Goal: Task Accomplishment & Management: Complete application form

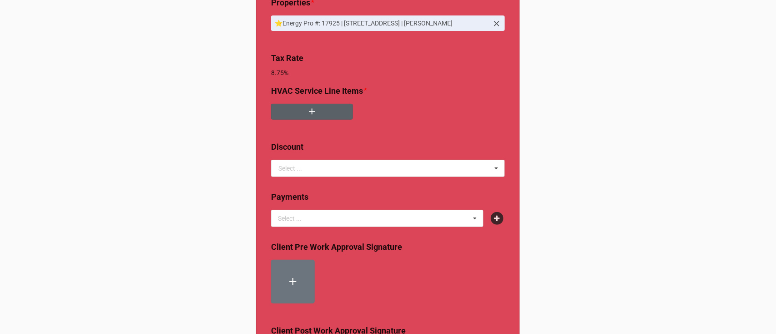
scroll to position [71, 0]
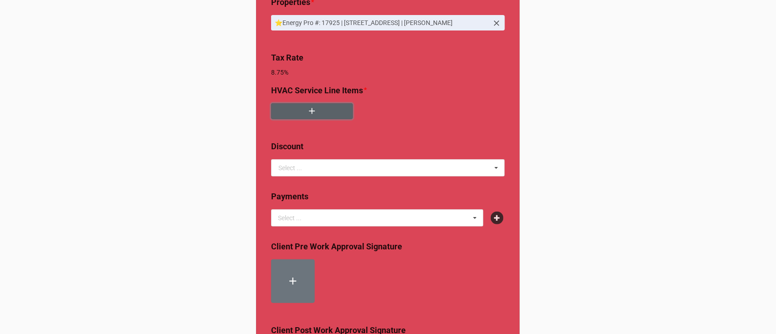
click at [313, 112] on icon "button" at bounding box center [312, 111] width 10 height 10
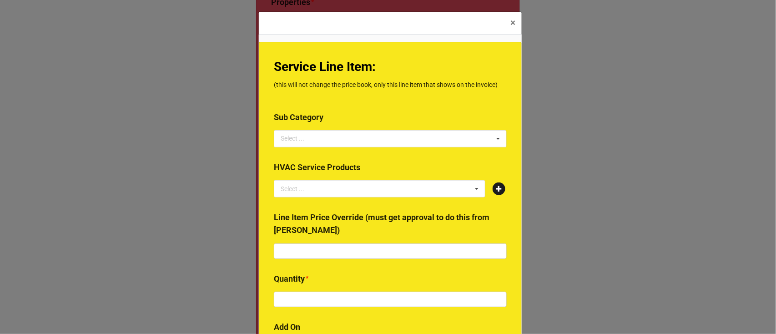
click at [496, 191] on icon at bounding box center [498, 188] width 13 height 13
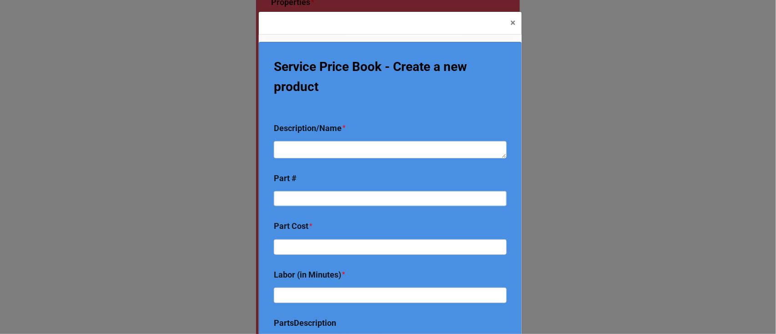
click at [349, 130] on div "Description/Name *" at bounding box center [390, 120] width 233 height 19
click at [349, 141] on textarea at bounding box center [390, 149] width 233 height 17
type textarea "x"
type textarea "R"
type textarea "x"
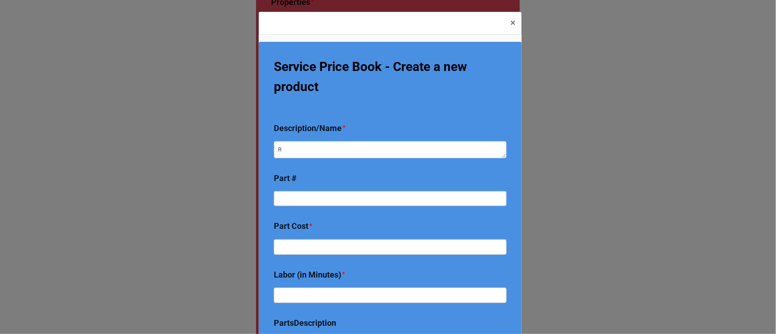
type textarea "Re"
type textarea "x"
type textarea "Repl"
type textarea "x"
type textarea "Rep"
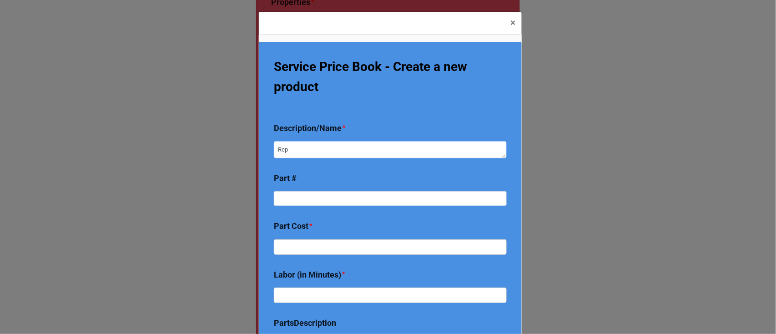
type textarea "x"
type textarea "Repl"
type textarea "x"
type textarea "Repla"
type textarea "x"
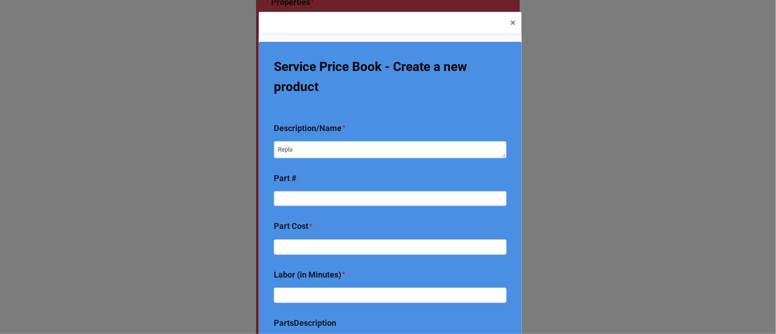
type textarea "Replac"
type textarea "x"
type textarea "Replace"
type textarea "x"
type textarea "Replace"
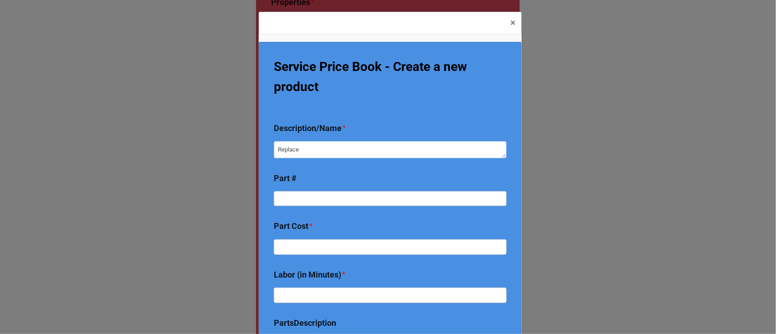
type textarea "x"
type textarea "Replace h"
type textarea "x"
type textarea "Replace ho"
type textarea "x"
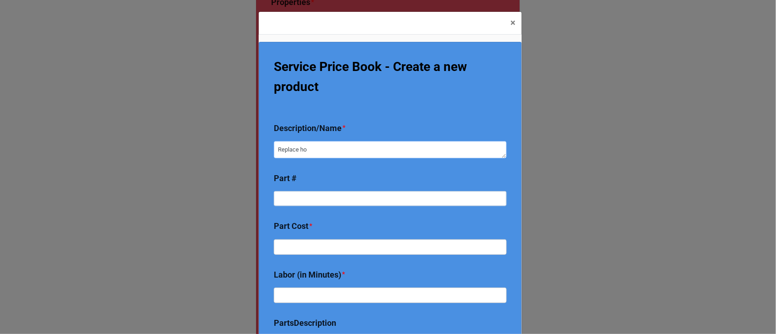
type textarea "Replace hon"
type textarea "x"
type textarea "Replace hone"
type textarea "x"
type textarea "Replace honey"
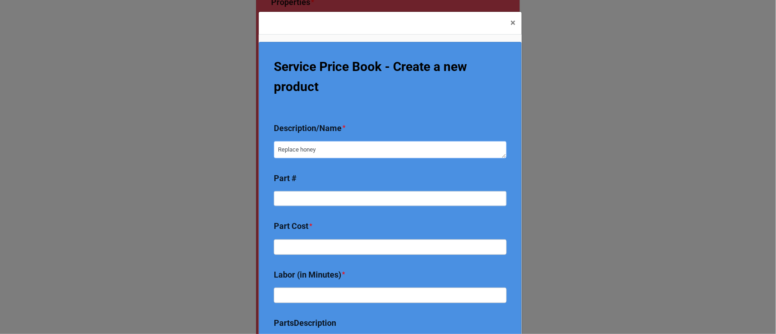
type textarea "x"
type textarea "Replace honeyw"
type textarea "x"
type textarea "Replace honeywe"
type textarea "x"
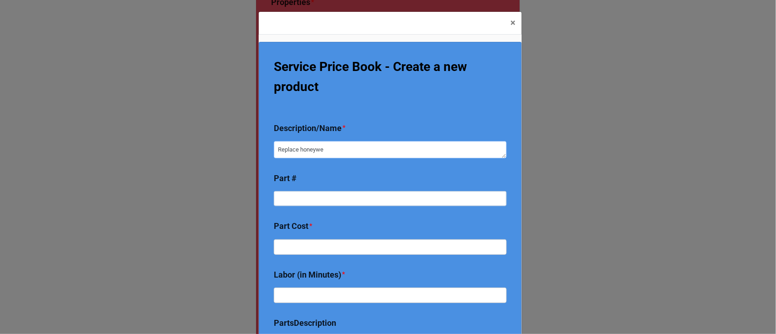
type textarea "Replace honeywel"
type textarea "x"
type textarea "Replace honeywell"
type textarea "x"
type textarea "Replace honeywell"
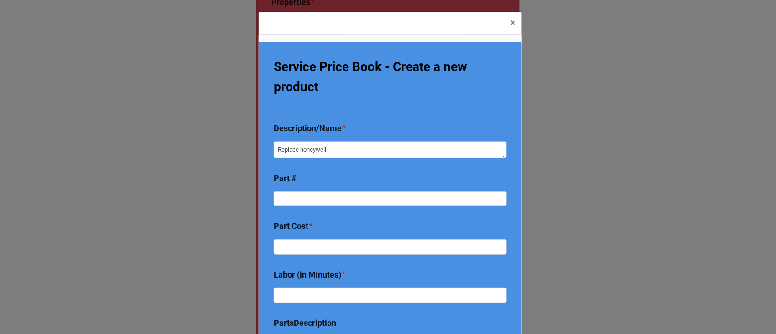
type textarea "x"
type textarea "Replace honeywell z"
type textarea "x"
type textarea "Replace honeywell zo"
type textarea "x"
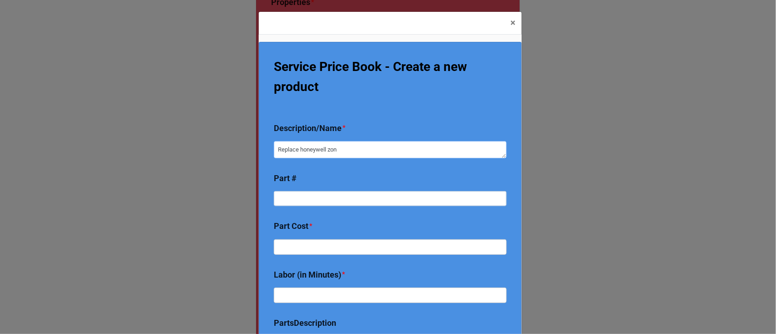
type textarea "Replace honeywell zone"
type textarea "x"
type textarea "Replace honeywell zone"
type textarea "x"
type textarea "Replace honeywell zone a"
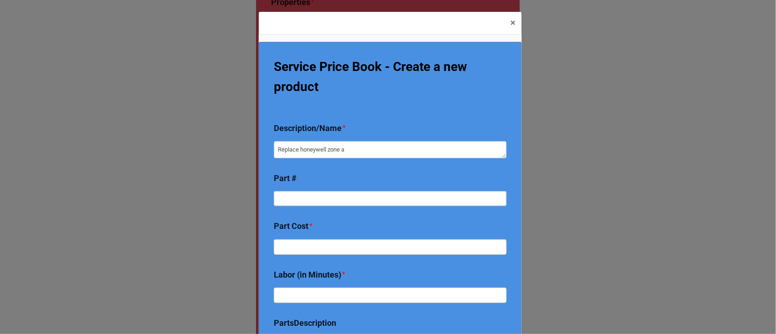
type textarea "x"
type textarea "Replace honeywell zone ac"
type textarea "x"
type textarea "Replace honeywell zone act"
type textarea "x"
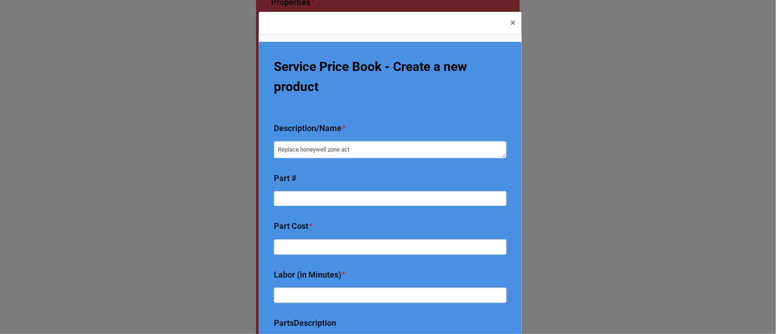
type textarea "Replace honeywell zone actu"
type textarea "x"
type textarea "Replace honeywell zone actua"
type textarea "x"
type textarea "Replace honeywell zone actuat"
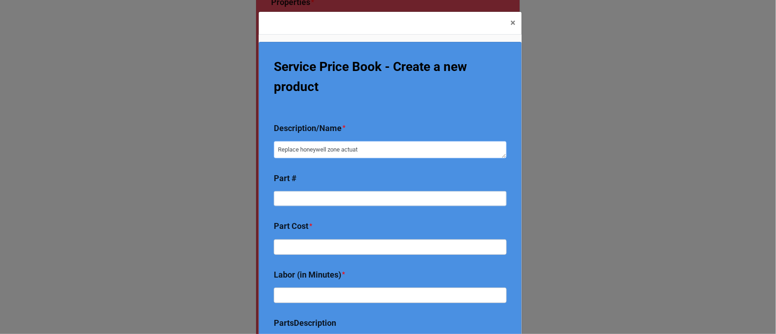
type textarea "x"
type textarea "Replace honeywell zone actuato"
type textarea "x"
type textarea "Replace honeywell zone actuator"
click at [340, 167] on div "Service Price Book - Create a new product Description/Name * Replace honeywell …" at bounding box center [390, 224] width 263 height 364
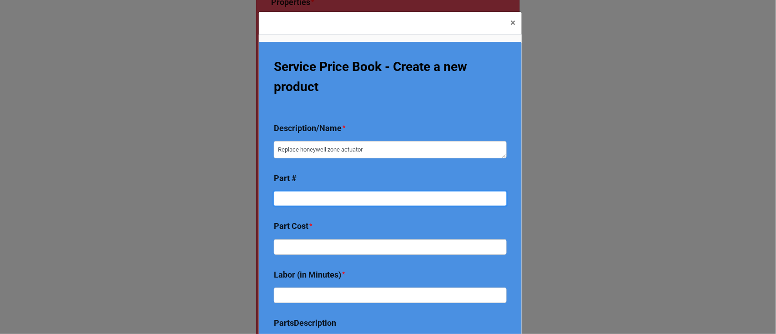
click at [316, 193] on input at bounding box center [390, 198] width 233 height 15
click at [354, 197] on input at bounding box center [390, 198] width 233 height 15
paste input "ML616B2024"
type textarea "x"
type input "ML616B2024"
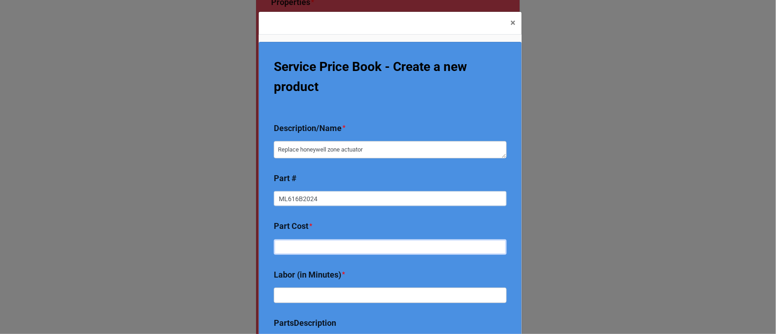
click at [338, 291] on input "text" at bounding box center [390, 298] width 233 height 15
type textarea "x"
type input "1"
type textarea "x"
type input "15"
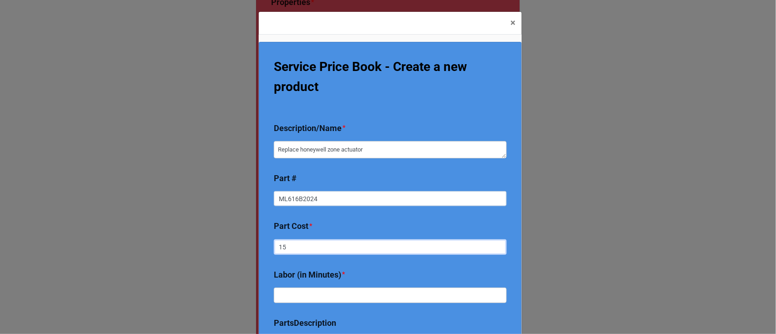
type textarea "x"
type input "155"
click at [346, 232] on b "Part Cost *" at bounding box center [390, 228] width 233 height 16
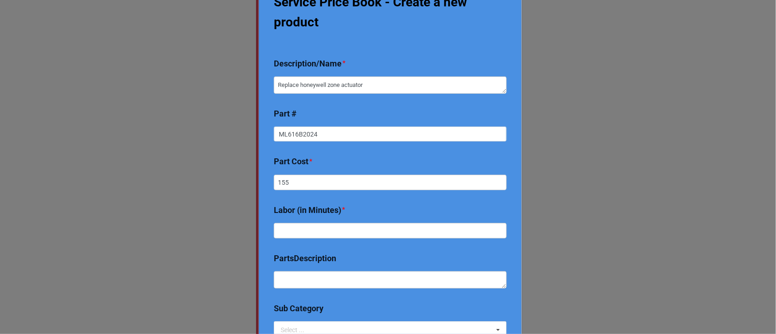
scroll to position [65, 0]
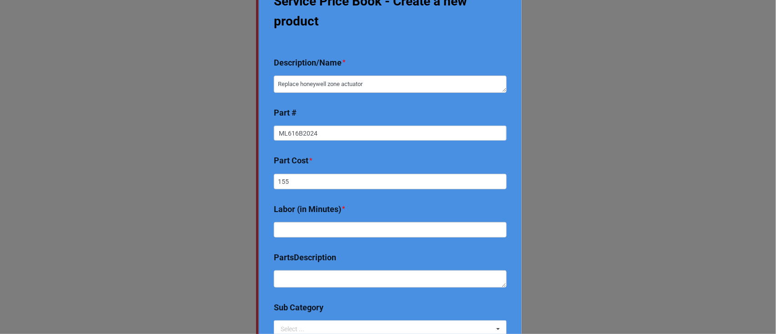
click at [344, 321] on div "Labor (in Minutes) *" at bounding box center [390, 330] width 233 height 19
click at [353, 229] on input "text" at bounding box center [390, 229] width 233 height 15
type textarea "x"
type input "5"
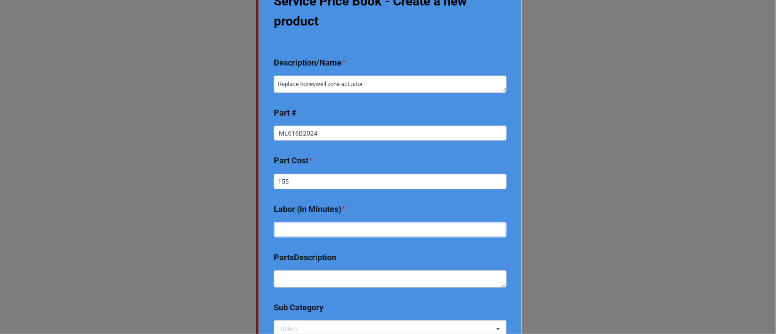
drag, startPoint x: 353, startPoint y: 229, endPoint x: 342, endPoint y: 219, distance: 14.5
click at [342, 321] on div "Labor (in Minutes) *" at bounding box center [390, 336] width 233 height 30
type textarea "x"
type input "4"
type textarea "x"
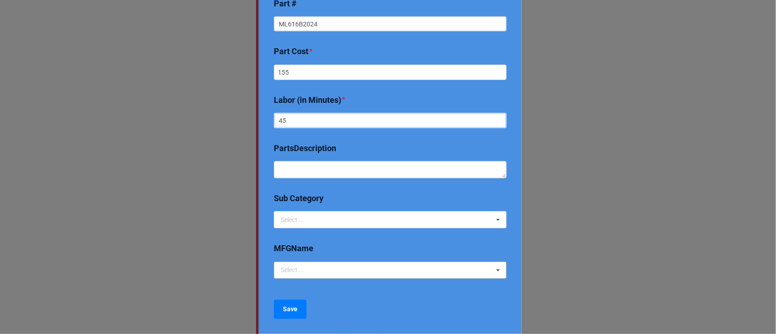
scroll to position [175, 0]
type input "45"
click at [350, 222] on div "Select ... 2024 Early Bird Maintenance Plan 1725/3450 RPM ACCESS & DIFFICULTY A…" at bounding box center [390, 219] width 233 height 17
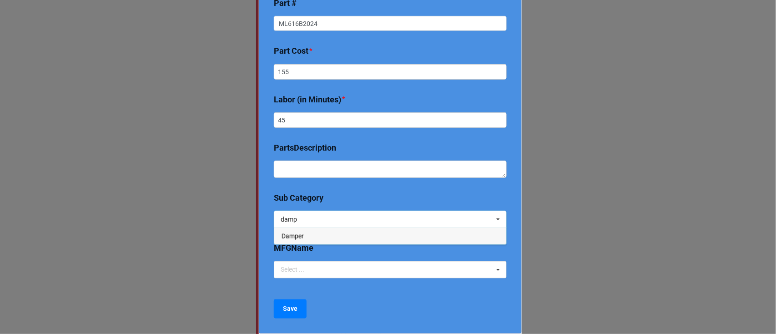
type input "damp"
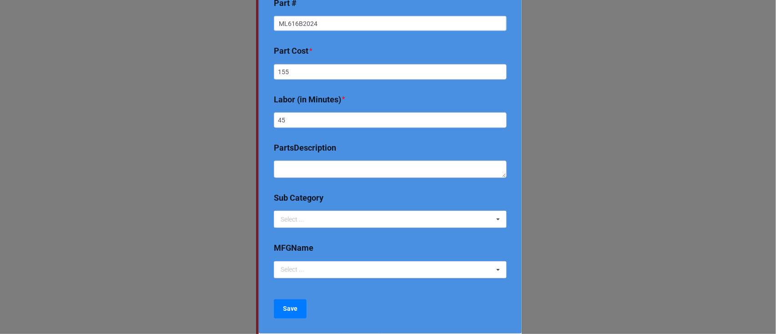
click at [353, 246] on b "MFGName" at bounding box center [390, 249] width 233 height 16
click at [325, 219] on div "damp Select ... 2024 Early Bird Maintenance Plan 1725/3450 RPM ACCESS & DIFFICU…" at bounding box center [390, 219] width 233 height 17
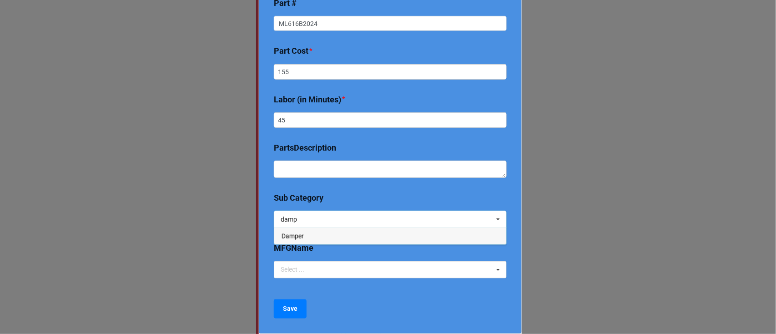
type input "damp"
click at [294, 236] on span "Damper" at bounding box center [292, 235] width 22 height 7
type textarea "x"
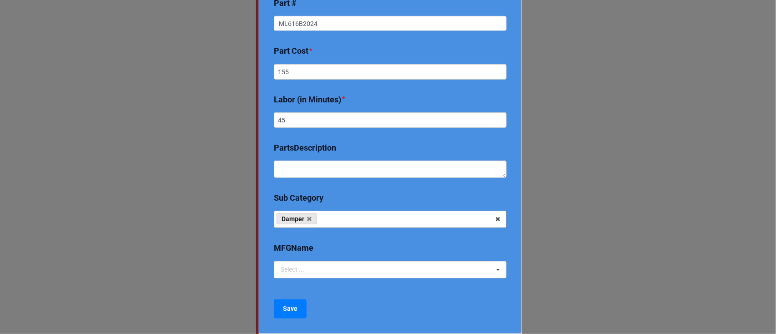
click at [260, 310] on div "Service Price Book - Create a new product Description/Name * Replace honeywell …" at bounding box center [390, 224] width 263 height 364
click at [295, 307] on b "Save" at bounding box center [290, 309] width 15 height 10
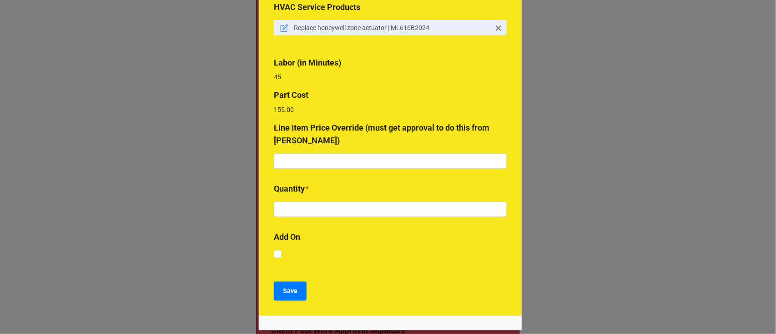
scroll to position [164, 0]
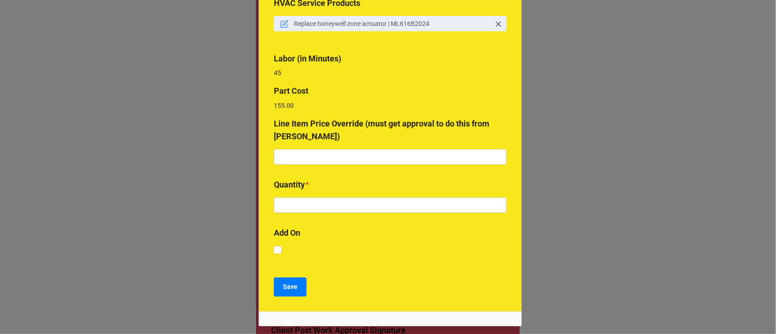
click at [320, 186] on b "Quantity *" at bounding box center [390, 186] width 233 height 16
click at [322, 201] on input "text" at bounding box center [390, 204] width 233 height 15
type input "1"
click at [284, 282] on b "Save" at bounding box center [290, 287] width 15 height 10
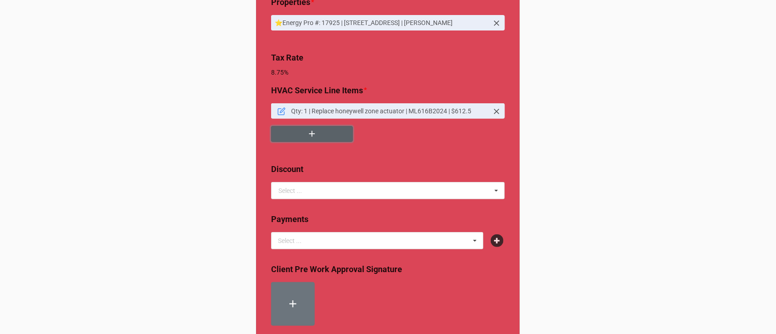
click at [310, 139] on icon "button" at bounding box center [312, 134] width 10 height 10
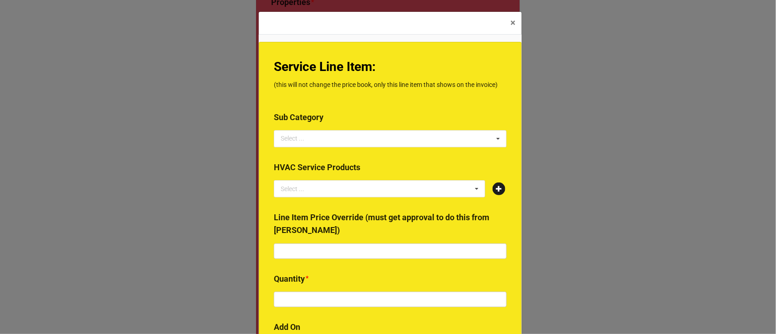
click at [499, 191] on icon at bounding box center [498, 188] width 13 height 13
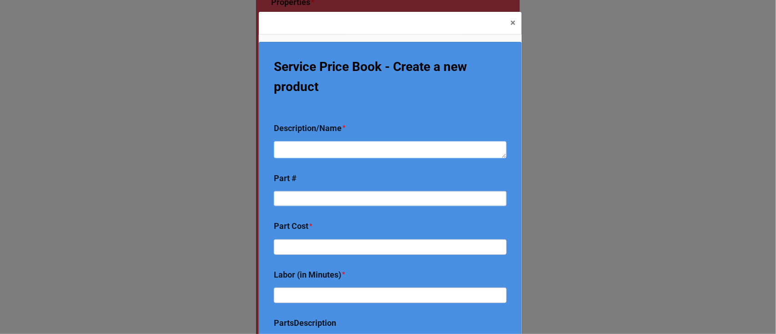
click at [326, 146] on textarea at bounding box center [390, 149] width 233 height 17
type textarea "x"
type textarea "R"
type textarea "x"
type textarea "Re"
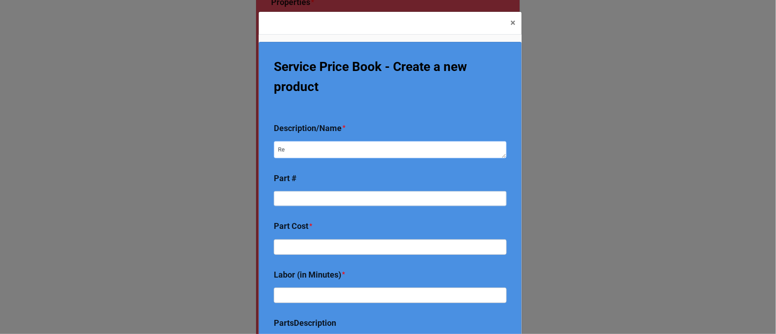
type textarea "x"
type textarea "Repl"
type textarea "x"
type textarea "Repla"
type textarea "x"
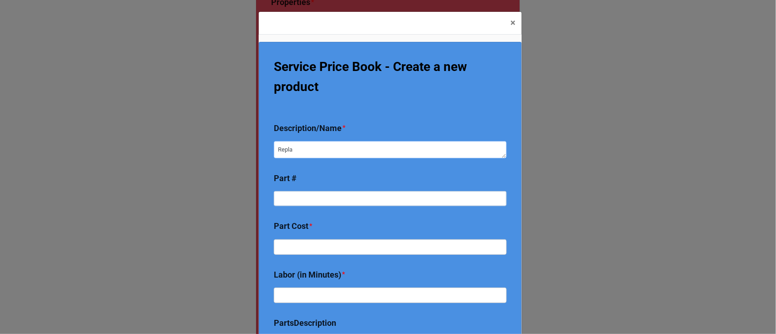
type textarea "Replac"
type textarea "x"
type textarea "Replace"
type textarea "x"
type textarea "Replace"
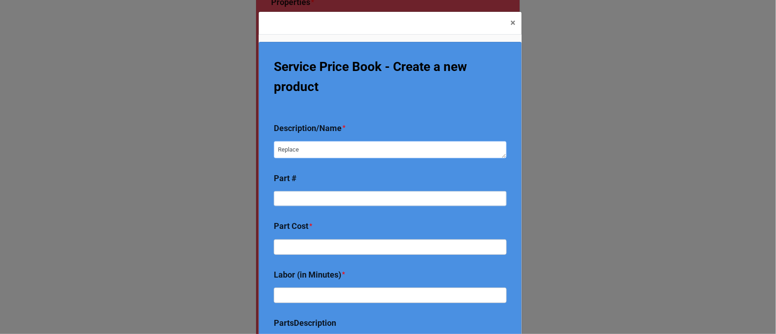
type textarea "x"
type textarea "Replace z"
type textarea "x"
type textarea "Replace zo"
type textarea "x"
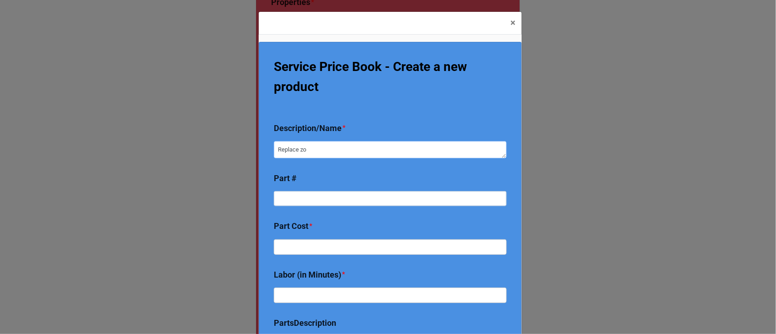
type textarea "Replace zon"
type textarea "x"
type textarea "Replace zone"
type textarea "x"
type textarea "Replace zone"
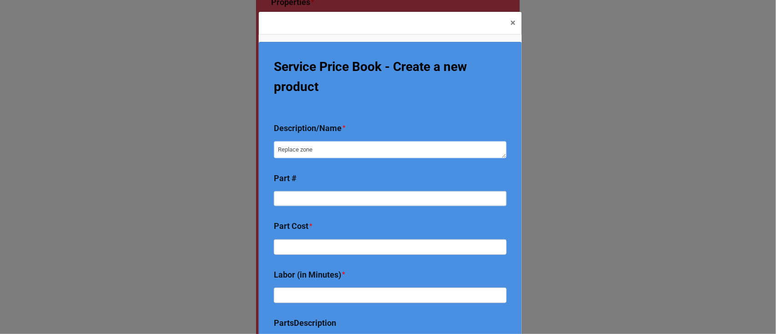
type textarea "x"
type textarea "Replace zone a"
type textarea "x"
type textarea "Replace zone ac"
type textarea "x"
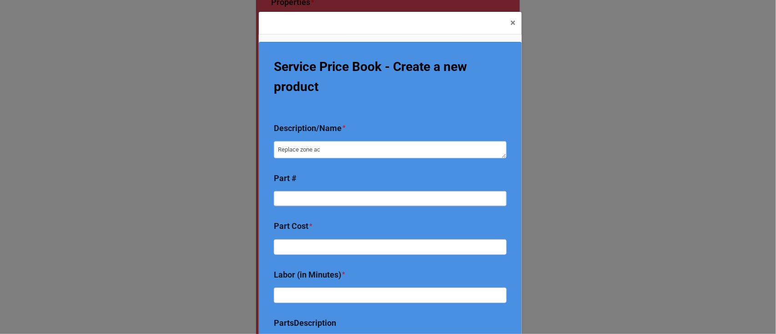
type textarea "Replace zone act"
type textarea "x"
type textarea "Replace zone actu"
type textarea "x"
type textarea "Replace zone actua"
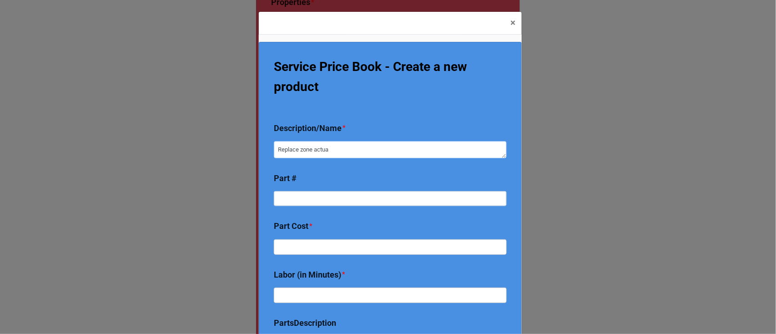
type textarea "x"
type textarea "Replace zone actuat"
type textarea "x"
type textarea "Replace zone actuato"
type textarea "x"
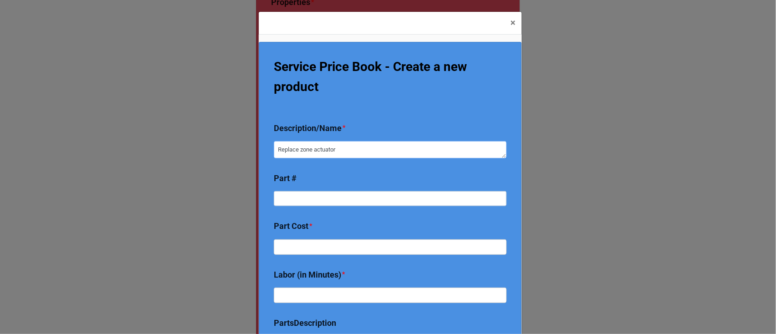
type textarea "Replace zone actuator"
click at [325, 202] on input at bounding box center [390, 198] width 233 height 15
paste input "M847D-ZON"
type textarea "x"
type input "M847D-ZON"
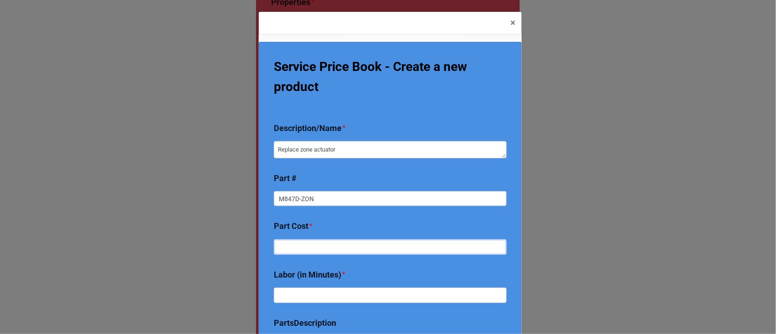
click at [329, 291] on input "text" at bounding box center [390, 298] width 233 height 15
type textarea "x"
type input "10"
type textarea "x"
type input "108"
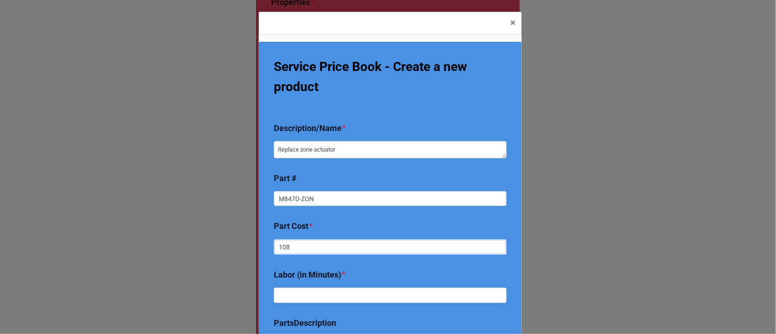
type textarea "x"
type input "10"
type textarea "x"
type input "1"
type textarea "x"
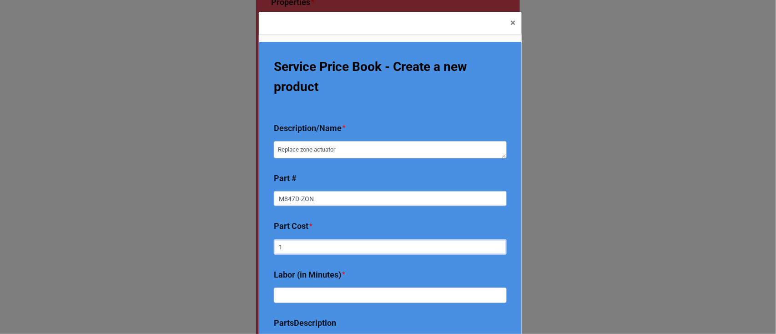
type input "11"
type textarea "x"
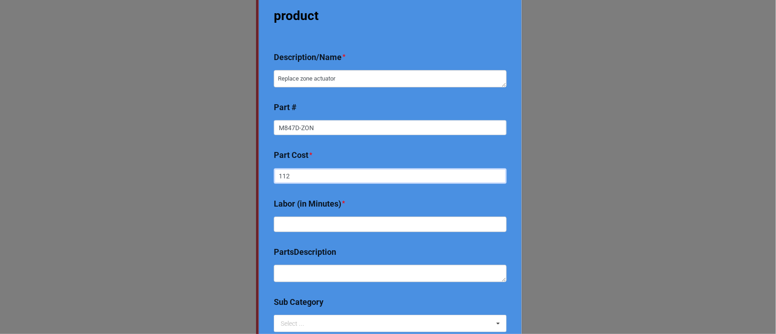
scroll to position [71, 0]
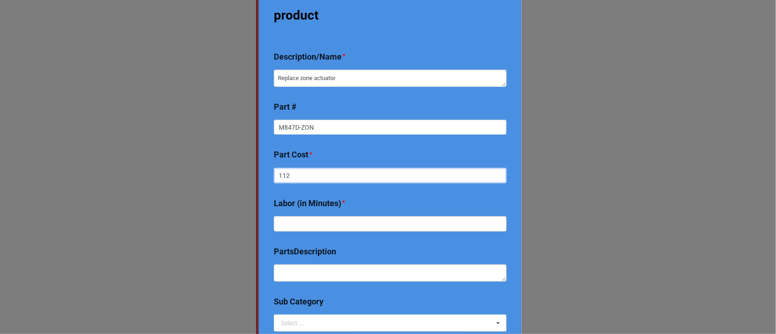
type input "112"
click at [327, 229] on input "text" at bounding box center [390, 223] width 233 height 15
type textarea "x"
type input "4"
type textarea "x"
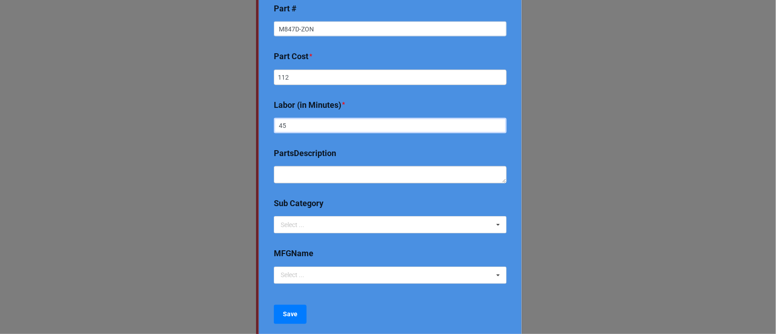
scroll to position [170, 0]
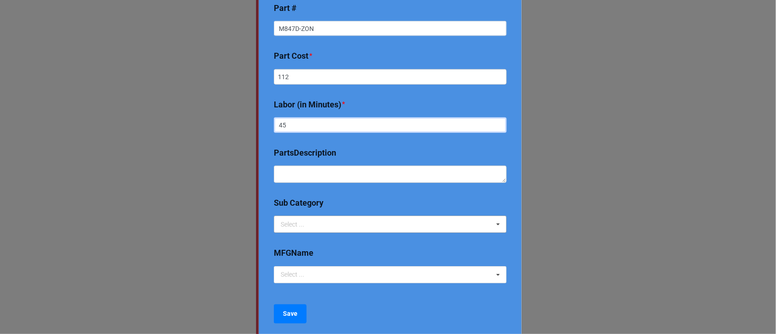
type input "45"
click at [326, 225] on div "Select ... 2024 Early Bird Maintenance Plan 1725/3450 RPM ACCESS & DIFFICULTY A…" at bounding box center [390, 224] width 233 height 17
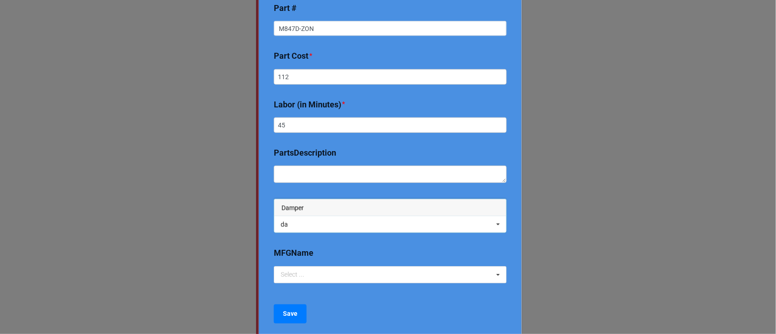
type input "da"
click at [307, 206] on div "Damper" at bounding box center [390, 207] width 232 height 17
type textarea "x"
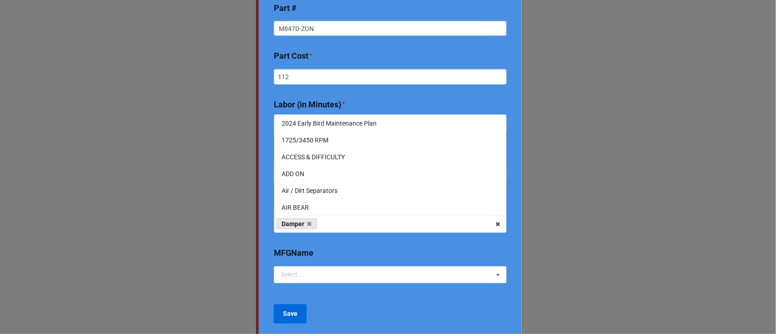
click at [283, 316] on b "Save" at bounding box center [290, 314] width 15 height 10
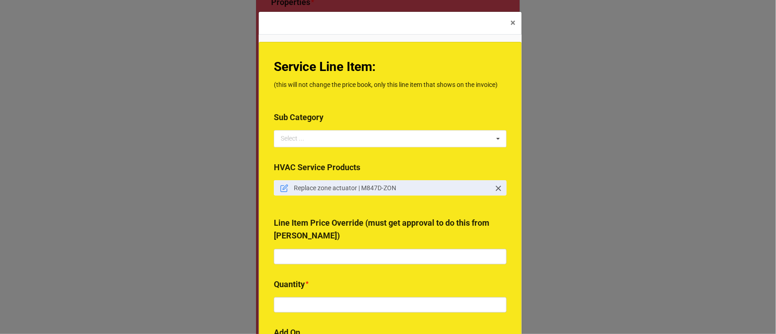
scroll to position [147, 0]
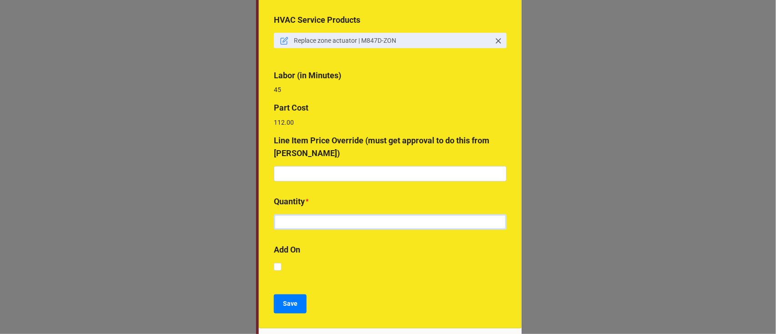
click at [309, 221] on input "text" at bounding box center [390, 221] width 233 height 15
type input "1"
click at [287, 304] on b "Save" at bounding box center [290, 304] width 15 height 10
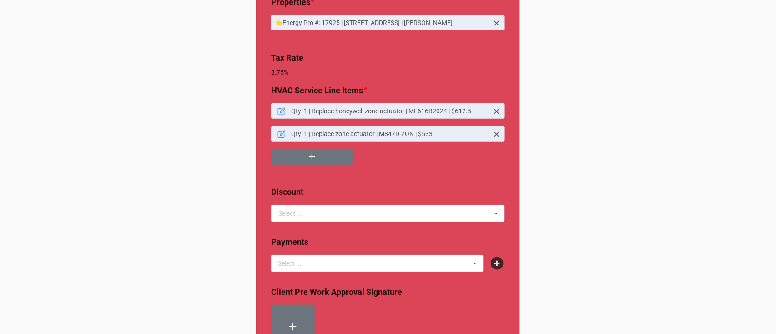
click at [328, 170] on div "Qty: 1 | Replace honeywell zone actuator | ML616B2024 | $612.5 Qty: 1 | Replace…" at bounding box center [388, 137] width 234 height 69
click at [311, 160] on icon "button" at bounding box center [312, 156] width 10 height 10
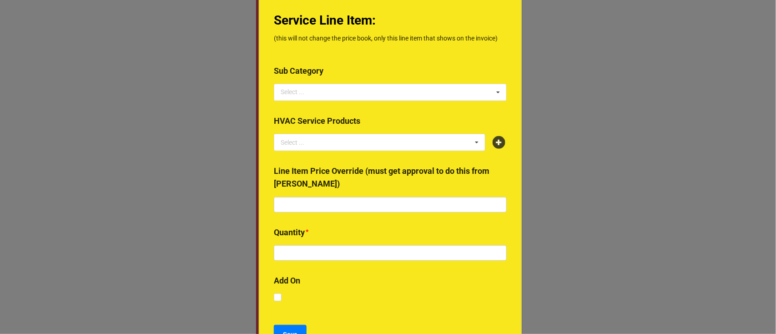
scroll to position [47, 0]
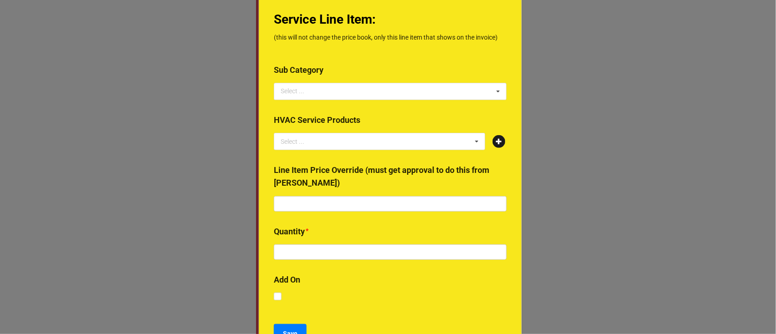
click at [493, 143] on icon at bounding box center [498, 141] width 13 height 13
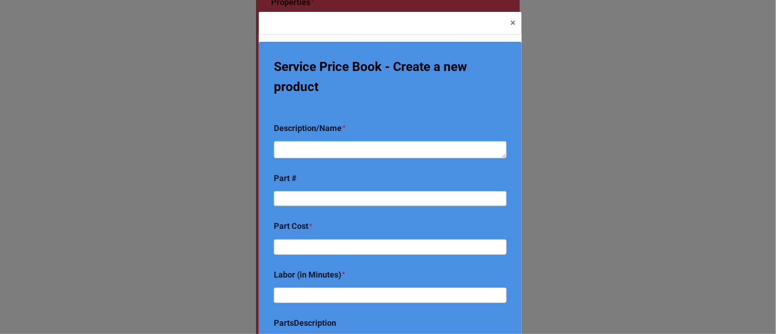
click at [356, 154] on textarea at bounding box center [390, 149] width 233 height 17
type textarea "x"
type textarea "R"
type textarea "x"
type textarea "Re"
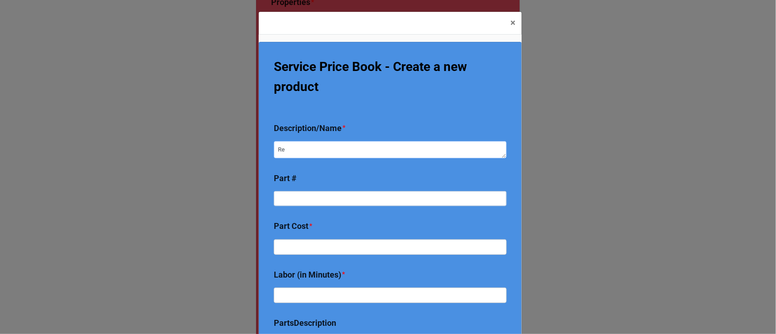
type textarea "x"
type textarea "Rep"
type textarea "x"
type textarea "Repl"
type textarea "x"
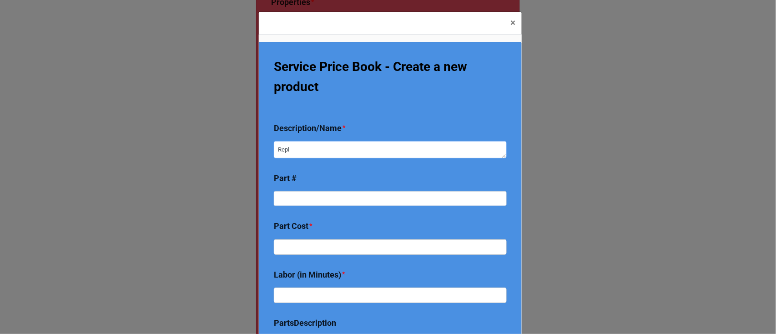
type textarea "Repla"
type textarea "x"
type textarea "Replae"
type textarea "x"
type textarea "Replae"
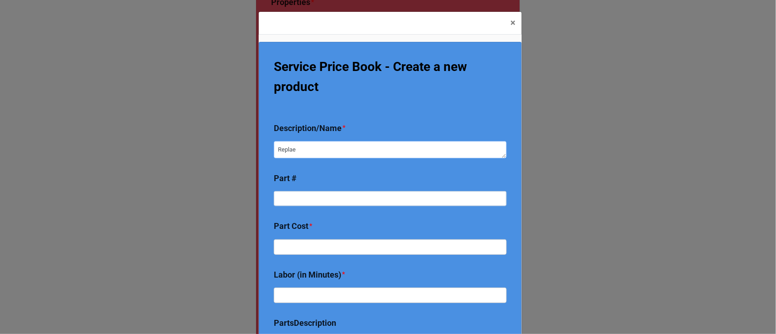
type textarea "x"
type textarea "Replae"
type textarea "x"
type textarea "Repl"
type textarea "x"
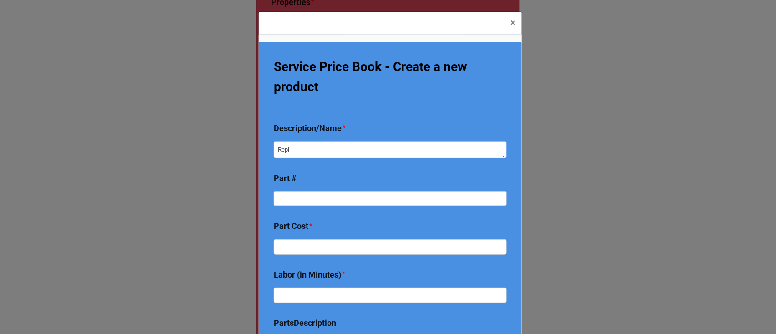
type textarea "Replc"
type textarea "x"
type textarea "Replce"
type textarea "x"
type textarea "Replce"
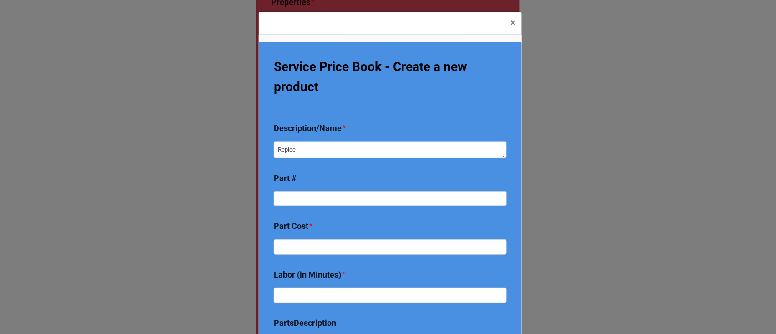
type textarea "x"
type textarea "Replce"
type textarea "x"
type textarea "Replc"
type textarea "x"
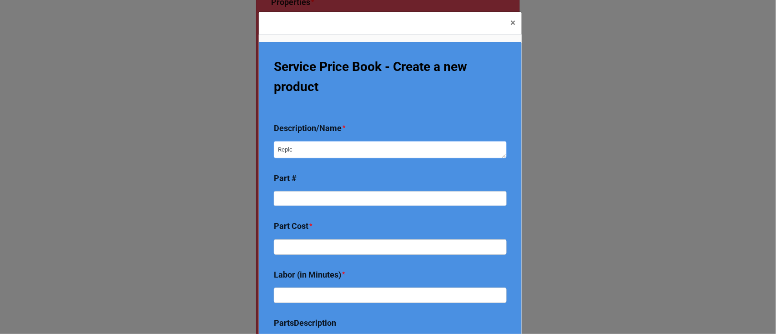
type textarea "Repl"
type textarea "x"
type textarea "Repla"
type textarea "x"
type textarea "Replac"
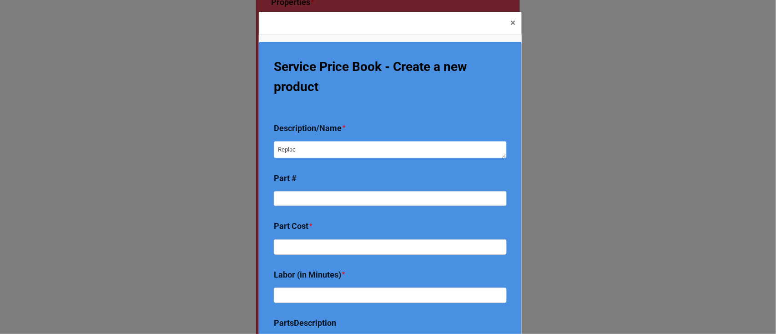
type textarea "x"
type textarea "Replace"
type textarea "x"
type textarea "Replace"
type textarea "x"
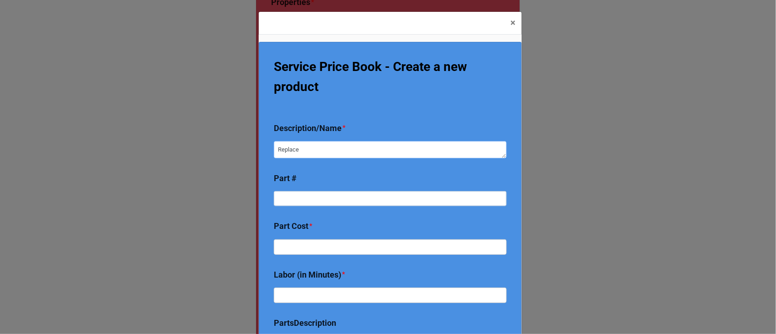
type textarea "Replace u"
type textarea "x"
type textarea "Replace uo"
type textarea "x"
type textarea "Replace uo"
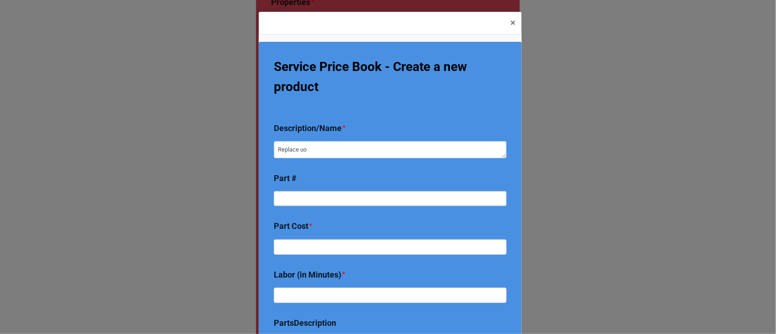
type textarea "x"
type textarea "Replace uo t"
type textarea "x"
type textarea "Replace uo to"
type textarea "x"
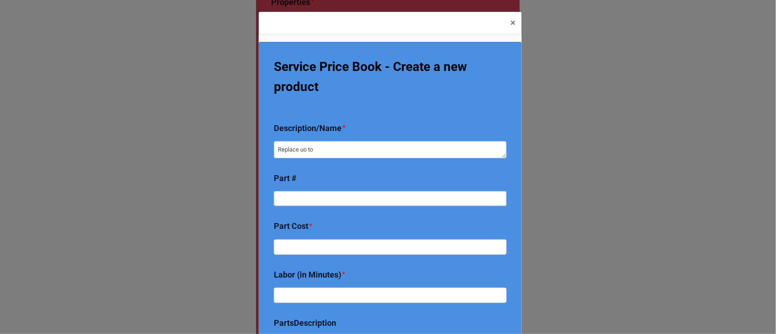
type textarea "Replace uo to 4"
type textarea "x"
type textarea "Replace uo to 40"
type textarea "x"
type textarea "Replace uo to 40f"
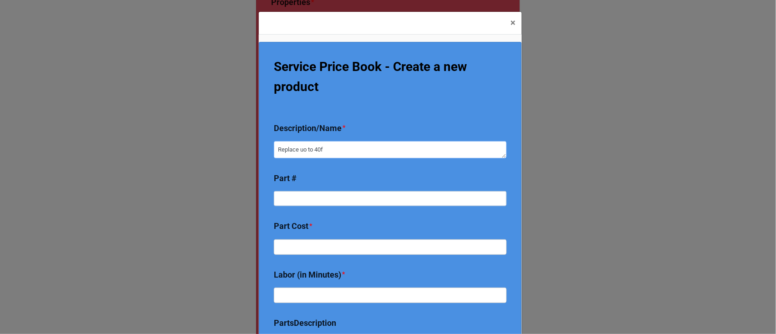
type textarea "x"
type textarea "Replace uo to 40ft"
click at [306, 154] on textarea "Replace uo to 40ft" at bounding box center [390, 149] width 233 height 17
type textarea "x"
click at [342, 153] on textarea "Replace up to 40ft" at bounding box center [390, 149] width 233 height 17
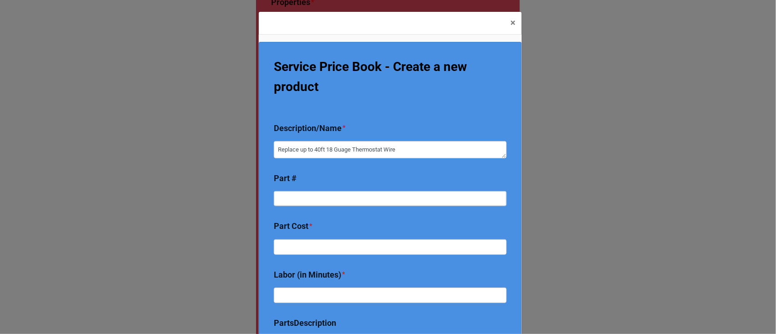
click at [344, 176] on b "Part #" at bounding box center [390, 178] width 233 height 29
click at [404, 150] on textarea "Replace up to 40ft 18 Guage Thermostat Wire" at bounding box center [390, 149] width 233 height 17
click at [352, 146] on textarea "Replace up to 40ft 18 Guage Thermostat wire" at bounding box center [390, 149] width 233 height 17
click at [339, 151] on textarea "Replace up to 40ft 18 Guage thermostat wire" at bounding box center [390, 149] width 233 height 17
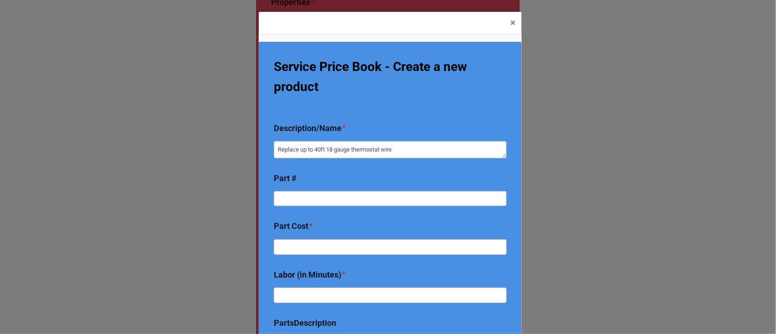
click at [409, 151] on textarea "Replace up to 40ft 18 gauge thermostat wire" at bounding box center [390, 149] width 233 height 17
click at [391, 171] on b "Part #" at bounding box center [390, 178] width 233 height 29
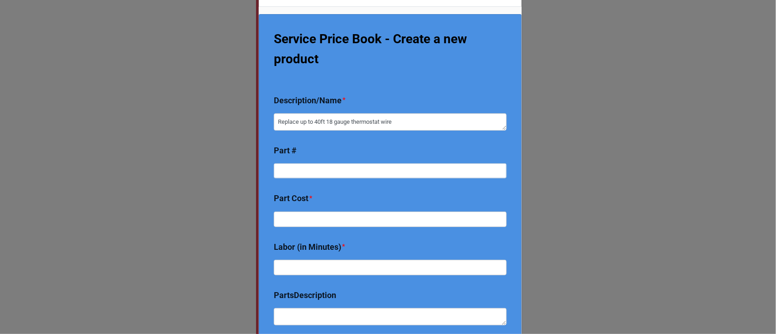
scroll to position [28, 0]
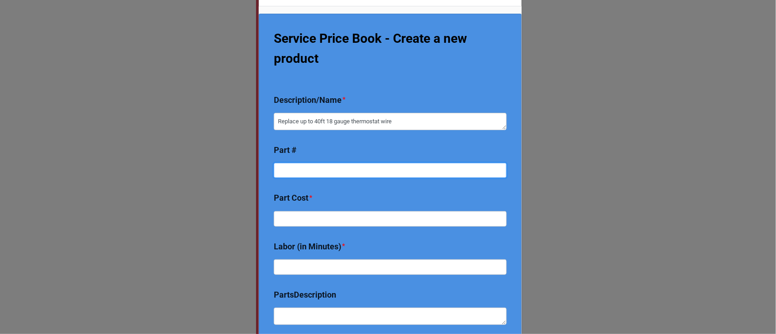
click at [379, 166] on input at bounding box center [390, 170] width 233 height 15
click at [313, 244] on input "text" at bounding box center [390, 251] width 233 height 15
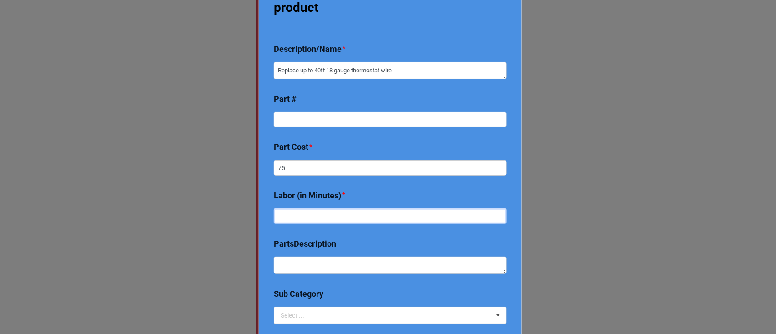
click at [329, 217] on input "text" at bounding box center [390, 215] width 233 height 15
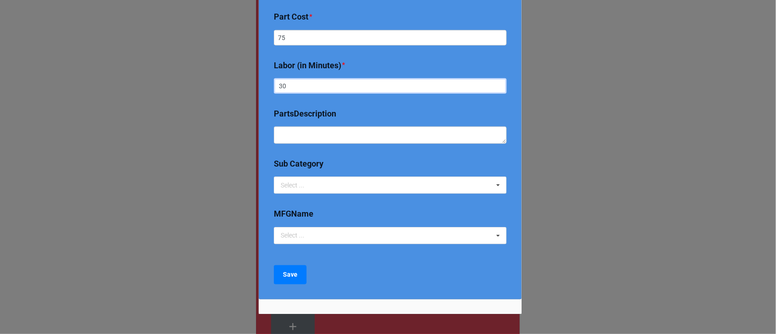
scroll to position [210, 0]
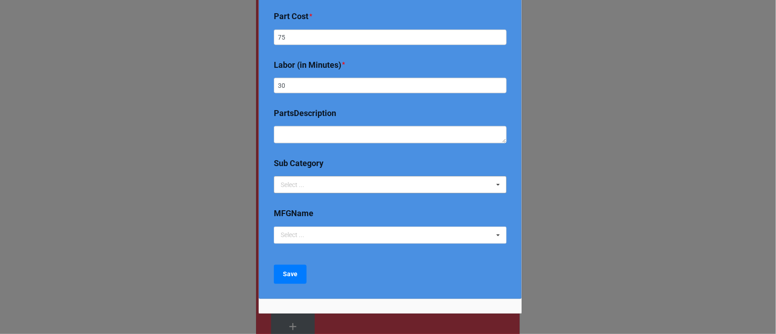
click at [323, 186] on div "Select ... 2024 Early Bird Maintenance Plan 1725/3450 RPM ACCESS & DIFFICULTY A…" at bounding box center [390, 184] width 233 height 17
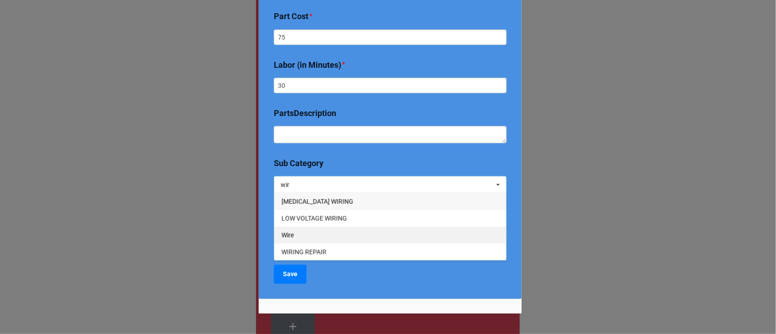
click at [292, 237] on span "Wire" at bounding box center [287, 234] width 12 height 7
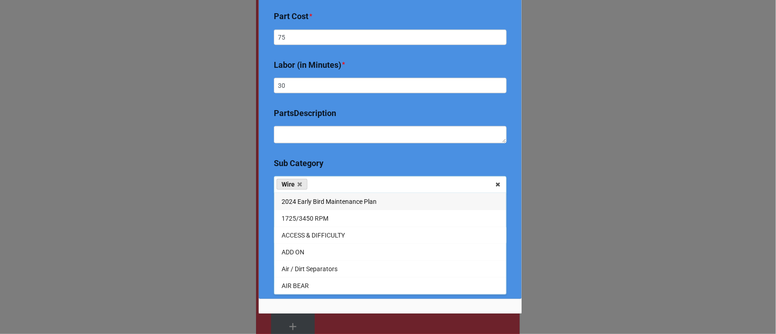
click at [266, 271] on div "Service Price Book - Create a new product Description/Name * Replace up to 40ft…" at bounding box center [390, 177] width 263 height 364
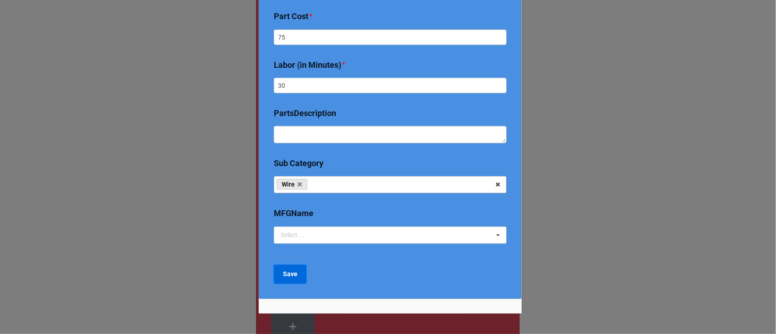
click at [283, 273] on b "Save" at bounding box center [290, 274] width 15 height 10
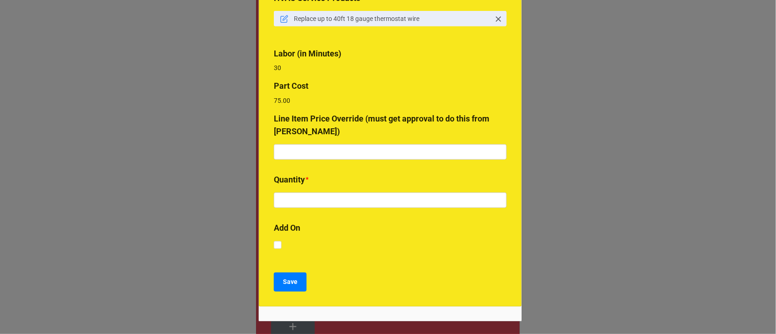
scroll to position [170, 0]
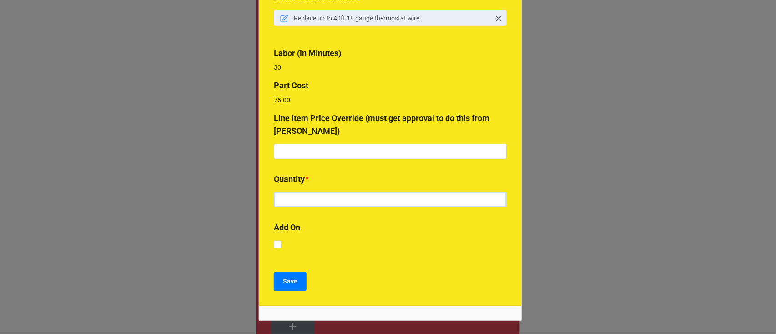
click at [329, 192] on input "text" at bounding box center [390, 199] width 233 height 15
click at [291, 273] on button "Save" at bounding box center [290, 281] width 33 height 19
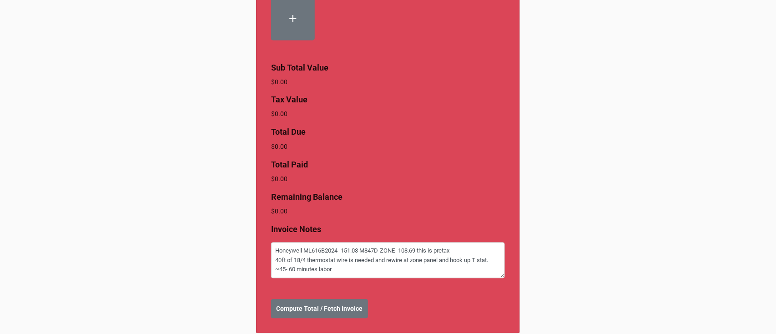
scroll to position [505, 0]
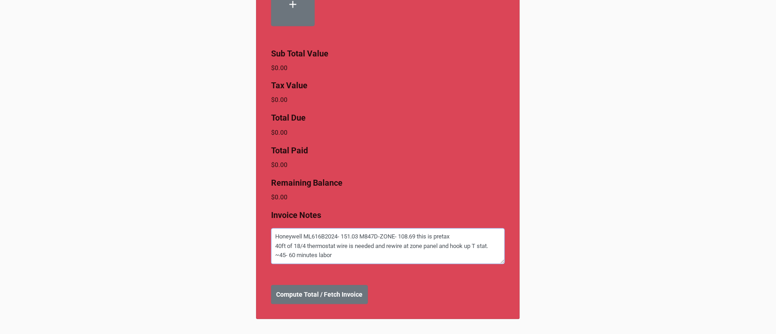
drag, startPoint x: 342, startPoint y: 259, endPoint x: 257, endPoint y: 216, distance: 95.4
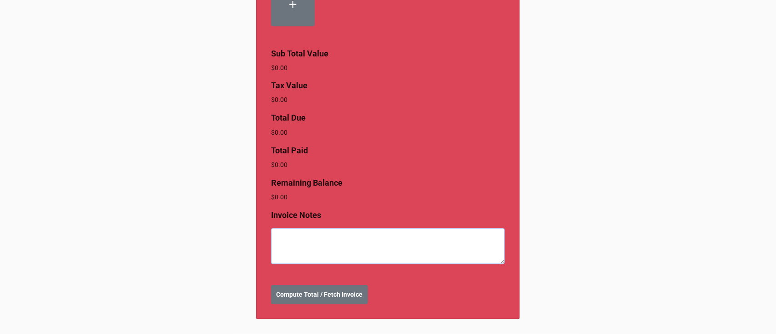
scroll to position [486, 0]
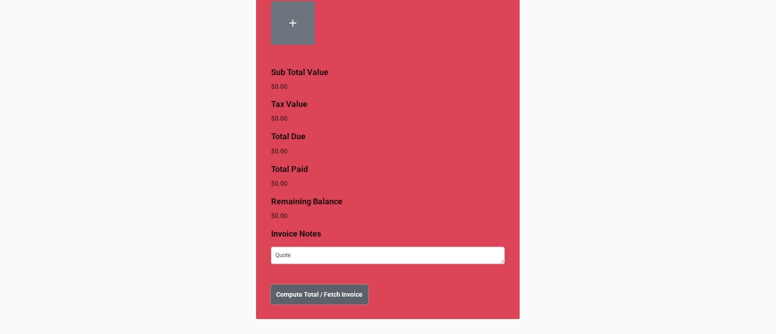
click at [317, 299] on b "Compute Total / Fetch Invoice" at bounding box center [319, 295] width 86 height 10
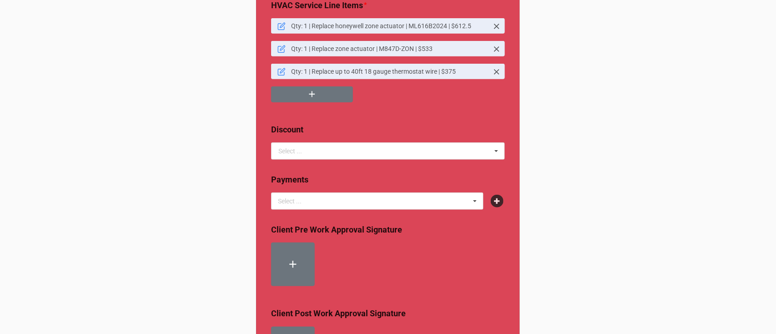
scroll to position [155, 0]
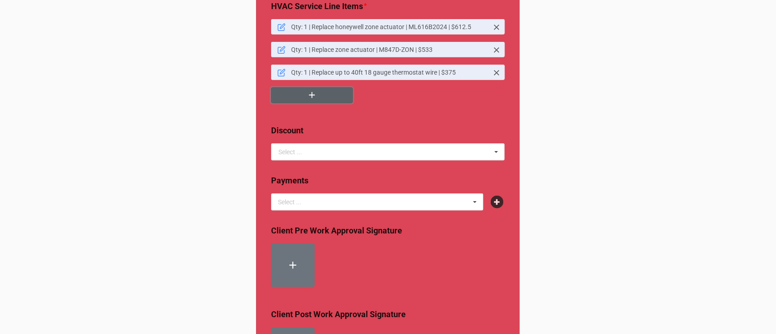
click at [301, 100] on button "button" at bounding box center [312, 95] width 82 height 16
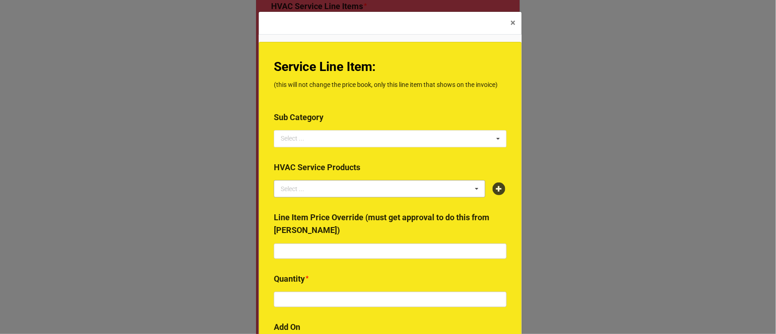
click at [366, 136] on div "Select ... 2024 Early Bird Maintenance Plan 1725/3450 RPM ACCESS & DIFFICULTY A…" at bounding box center [390, 138] width 233 height 17
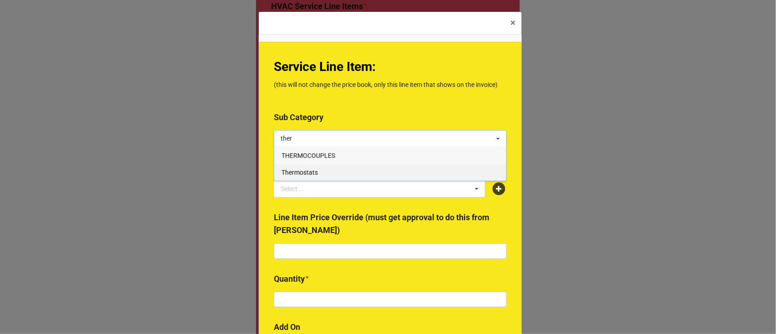
click at [306, 174] on span "Thermostats" at bounding box center [299, 172] width 36 height 7
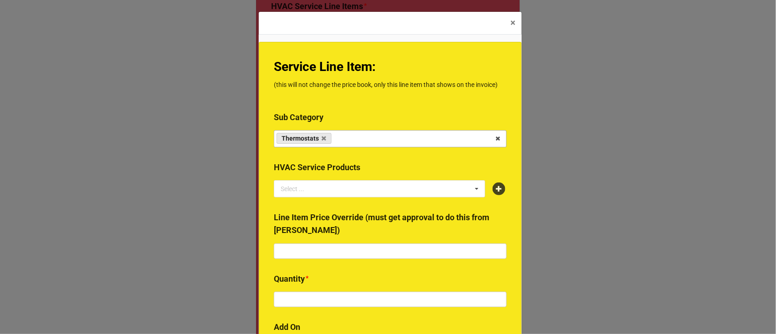
click at [358, 78] on div "Service Line Item: (this will not change the price book, only this line item th…" at bounding box center [390, 73] width 233 height 32
click at [328, 207] on div "Service Line Item: (this will not change the price book, only this line item th…" at bounding box center [390, 224] width 263 height 364
click at [310, 186] on div "Select ..." at bounding box center [297, 188] width 39 height 10
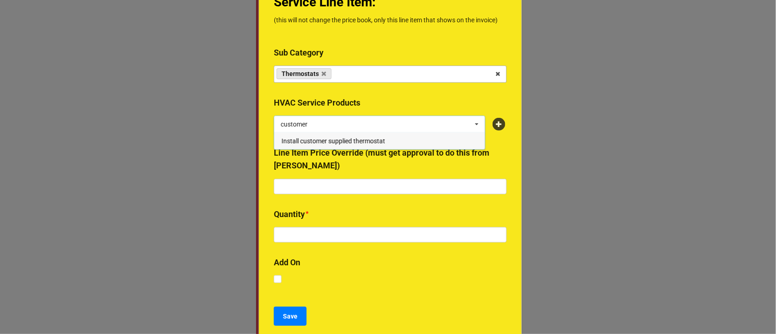
scroll to position [65, 0]
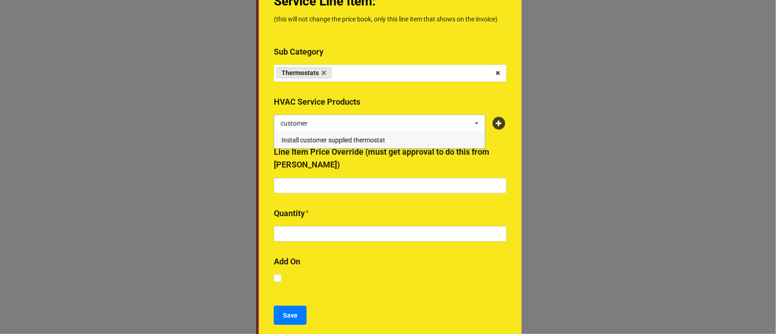
click at [355, 145] on div "Install customer supplied thermostat" at bounding box center [379, 139] width 211 height 17
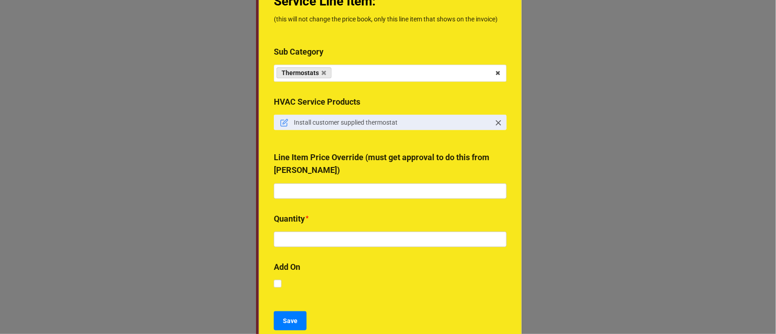
scroll to position [95, 0]
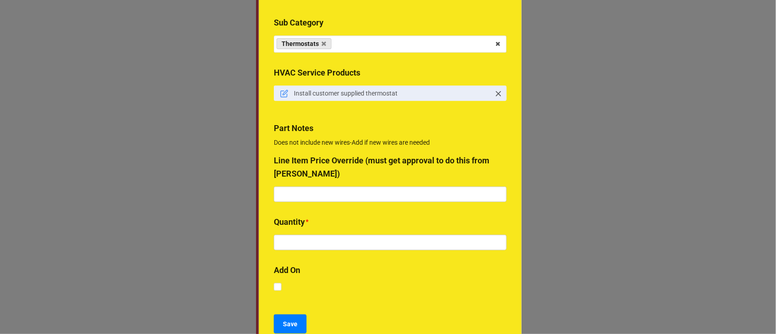
click at [322, 217] on b "Quantity *" at bounding box center [390, 224] width 233 height 16
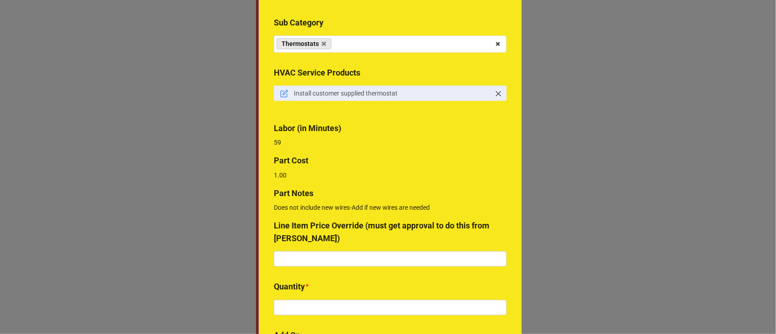
click at [342, 254] on div "Service Line Item: (this will not change the price book, only this line item th…" at bounding box center [390, 180] width 263 height 466
click at [307, 309] on input "text" at bounding box center [390, 307] width 233 height 15
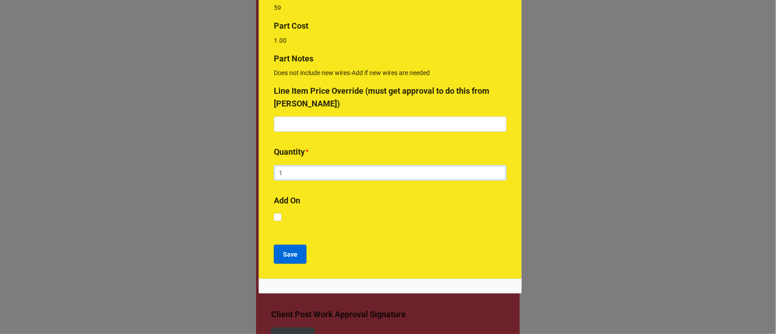
scroll to position [230, 0]
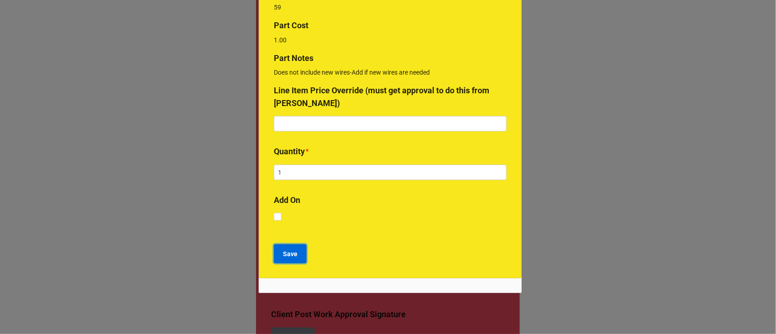
click at [286, 255] on b "Save" at bounding box center [290, 254] width 15 height 10
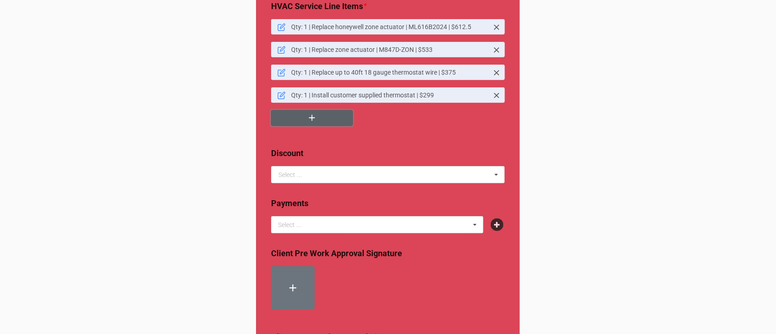
scroll to position [509, 0]
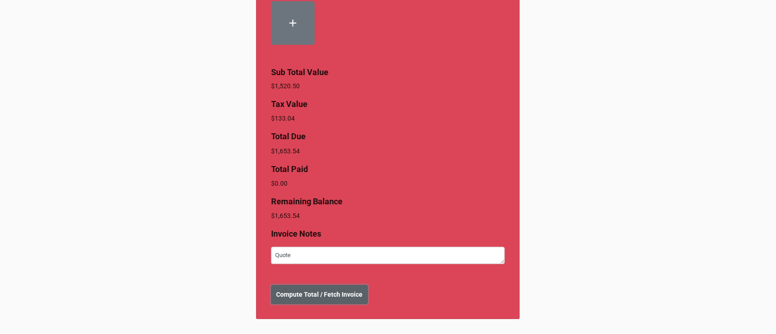
click at [312, 299] on b "Compute Total / Fetch Invoice" at bounding box center [319, 295] width 86 height 10
click at [291, 296] on b "Create Invoice" at bounding box center [297, 295] width 42 height 10
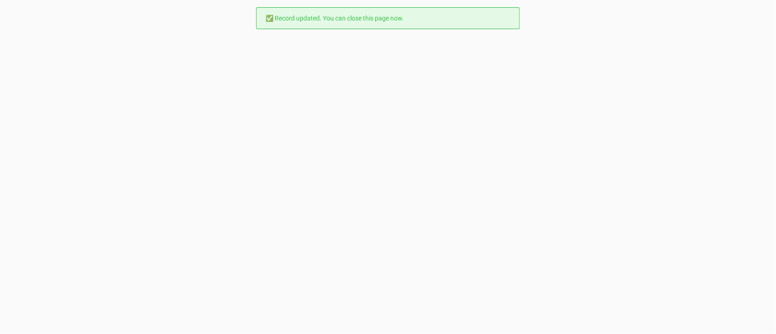
scroll to position [0, 0]
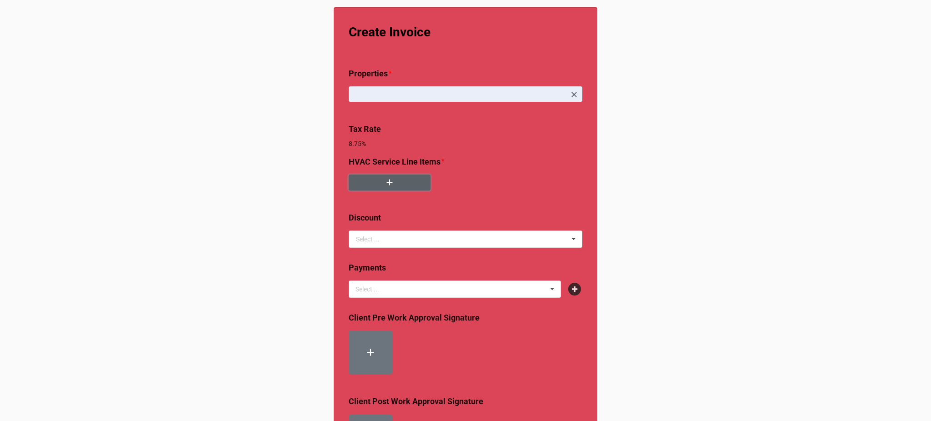
click at [367, 183] on button "button" at bounding box center [390, 183] width 82 height 16
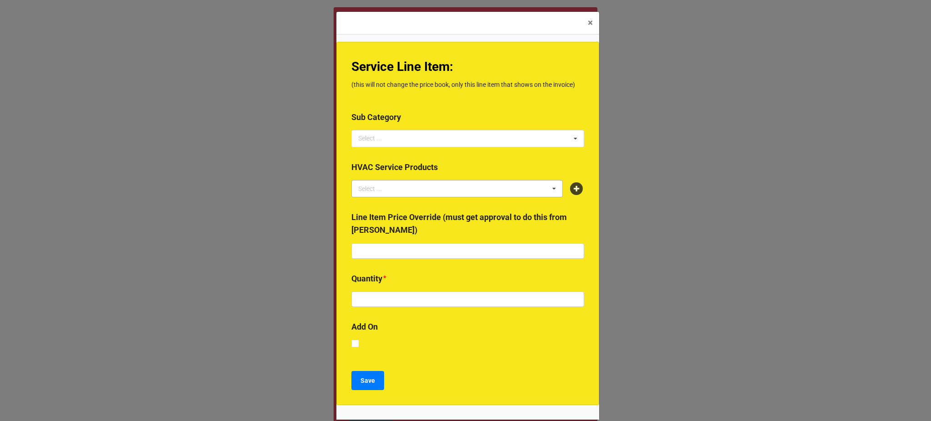
click at [522, 185] on div "Select ... No results found." at bounding box center [456, 188] width 211 height 17
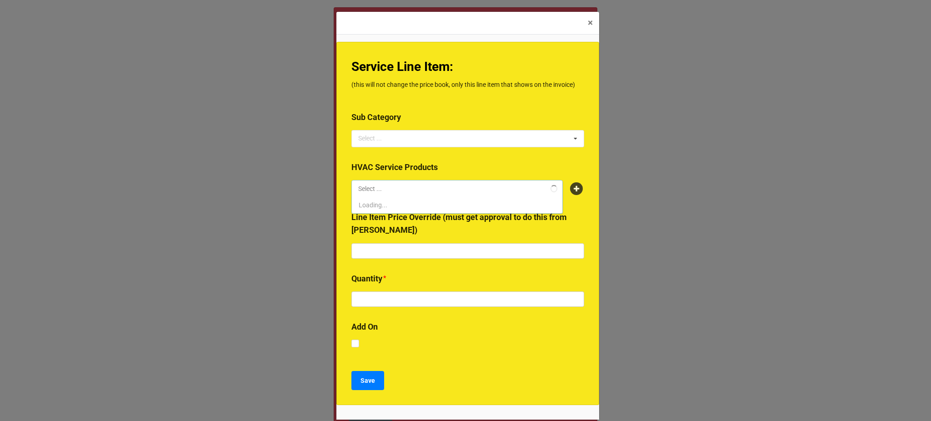
type input "s"
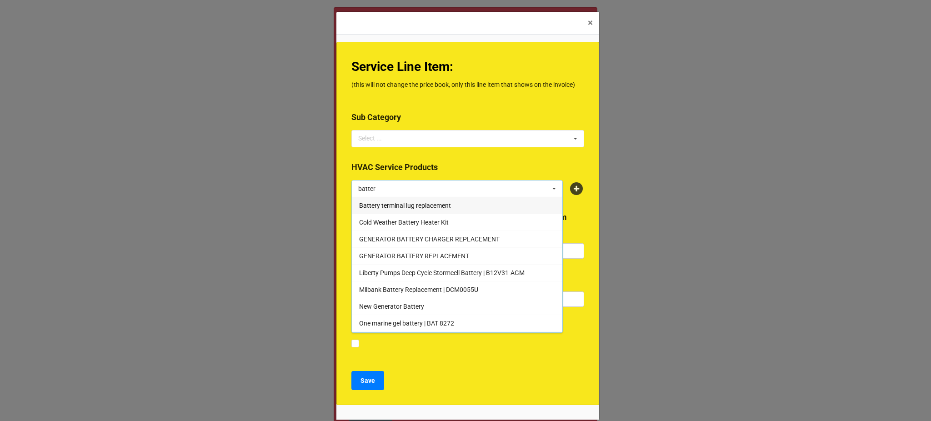
type input "batter"
click at [491, 159] on div at bounding box center [467, 157] width 233 height 7
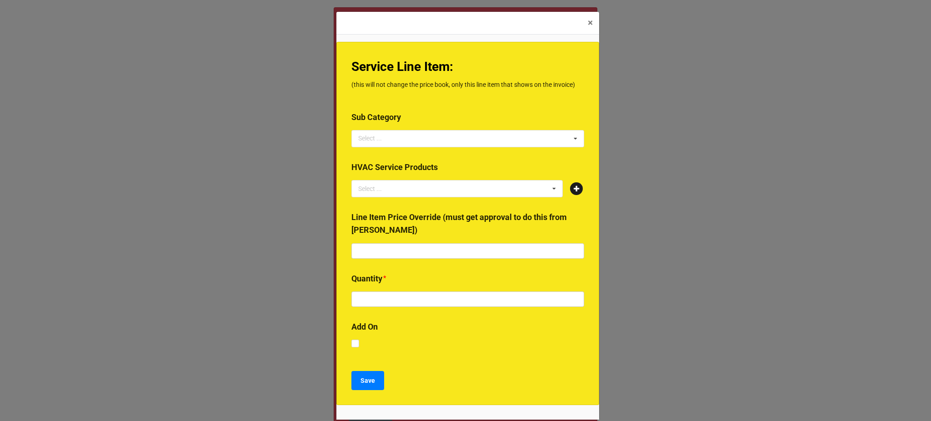
click at [570, 190] on icon at bounding box center [576, 188] width 13 height 13
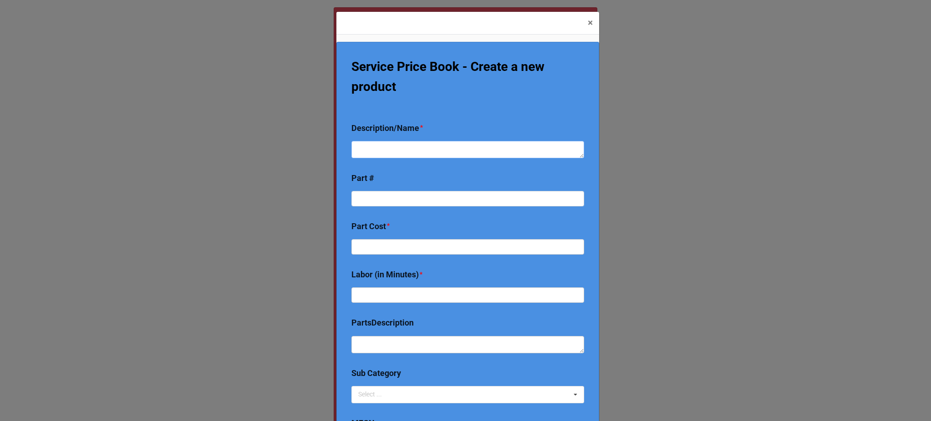
click at [407, 149] on textarea at bounding box center [467, 149] width 233 height 17
type textarea "x"
type textarea "R"
type textarea "x"
type textarea "Re"
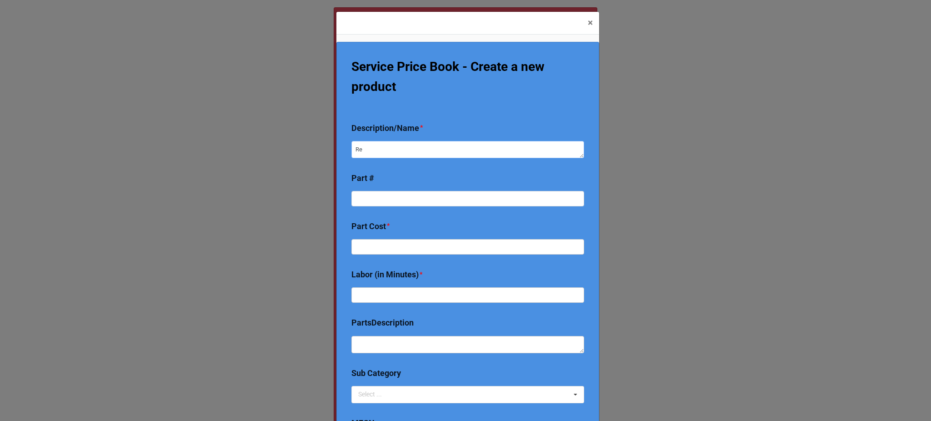
type textarea "x"
type textarea "Repla"
type textarea "x"
type textarea "Replac"
type textarea "x"
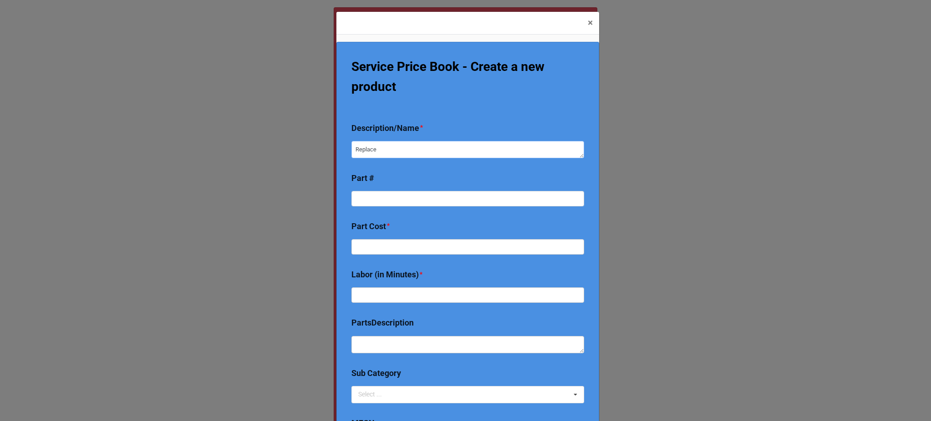
type textarea "Replace"
type textarea "x"
type textarea "Replace su"
type textarea "x"
type textarea "Replace sum"
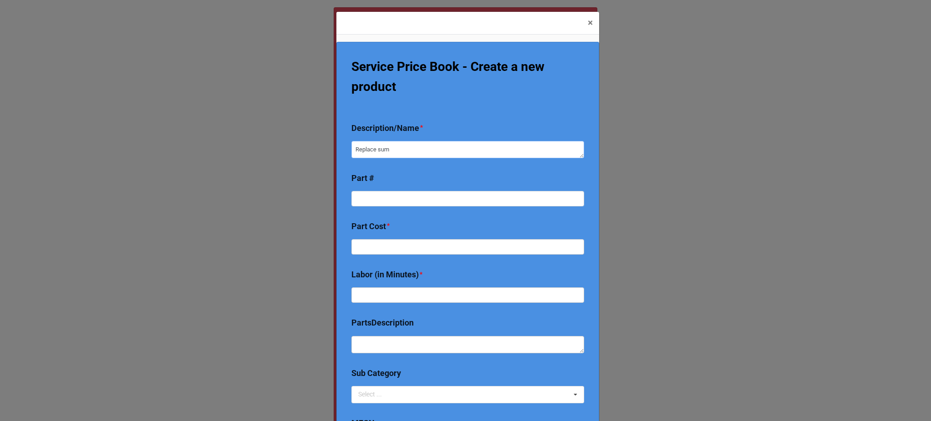
type textarea "x"
type textarea "Replace sump"
type textarea "x"
type textarea "Replace sump"
type textarea "x"
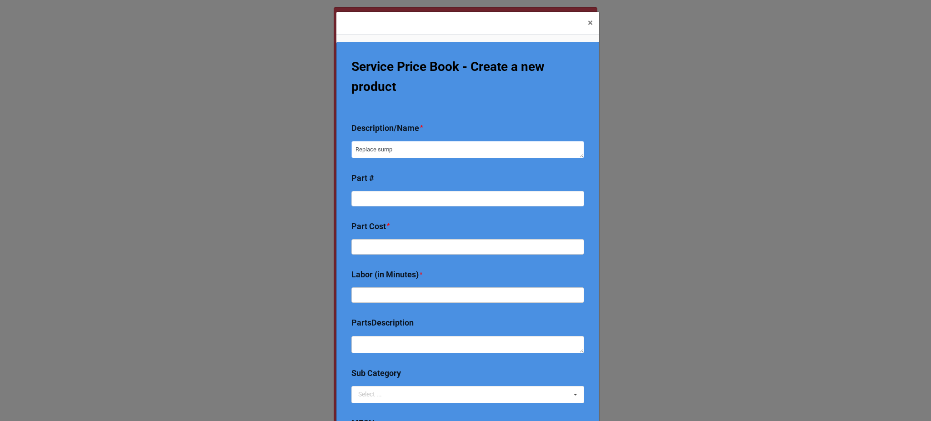
type textarea "Replace sump p"
type textarea "x"
type textarea "Replace sump pu"
type textarea "x"
type textarea "Replace sump pum"
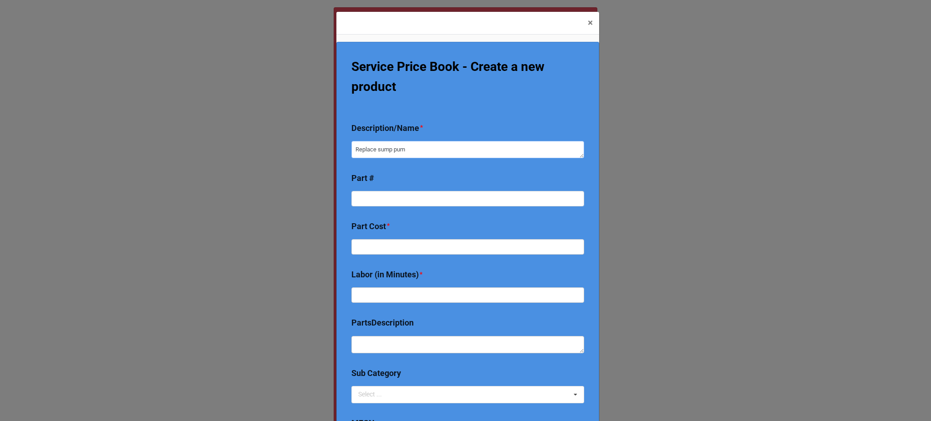
type textarea "x"
type textarea "Replace sump pump"
type textarea "x"
type textarea "Replace sump pump"
type textarea "x"
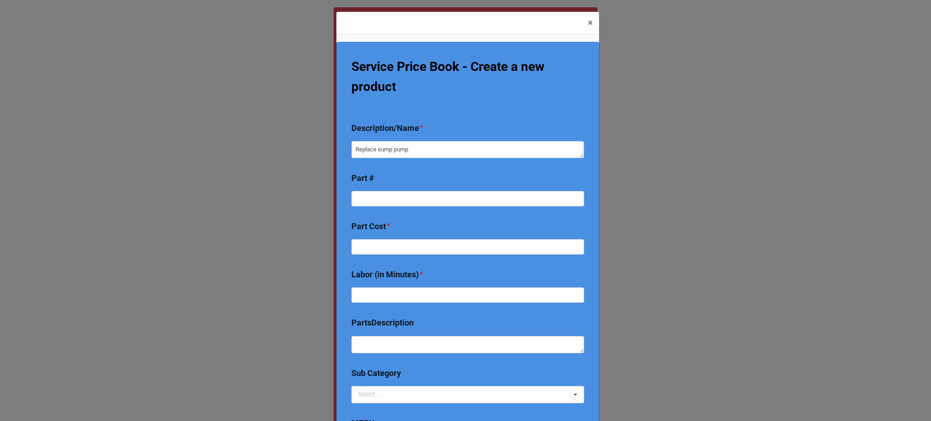
type textarea "Replace sump pump b"
type textarea "x"
type textarea "Replace sump pump ba"
type textarea "x"
type textarea "Replace sump pump bat"
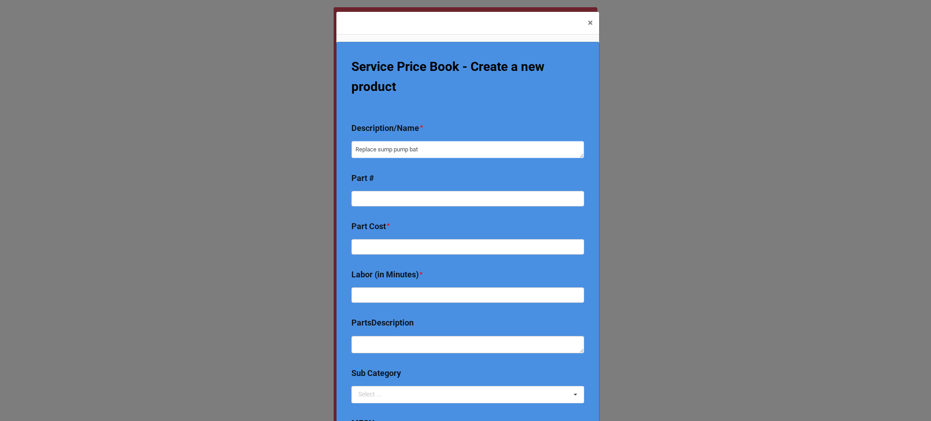
type textarea "x"
type textarea "Replace sump pump batt"
type textarea "x"
type textarea "Replace sump pump batte"
type textarea "x"
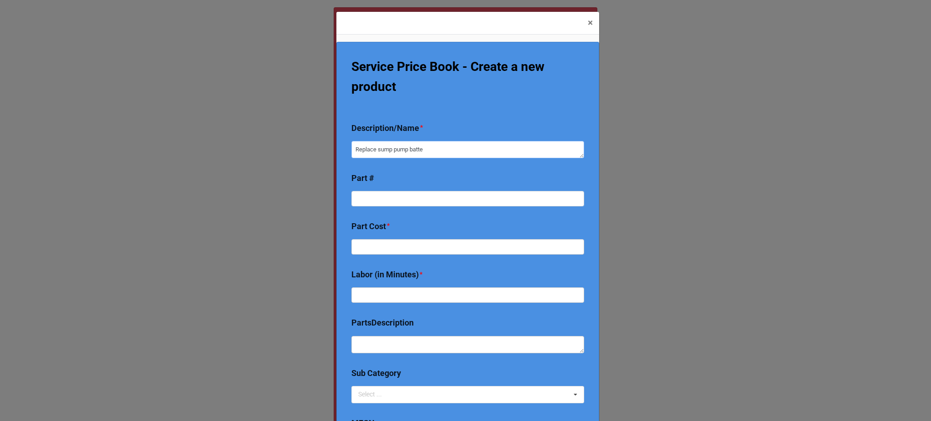
type textarea "Replace sump pump batter"
type textarea "x"
type textarea "Replace sump pump battery"
click at [404, 291] on input "text" at bounding box center [467, 298] width 233 height 15
paste input "238.16"
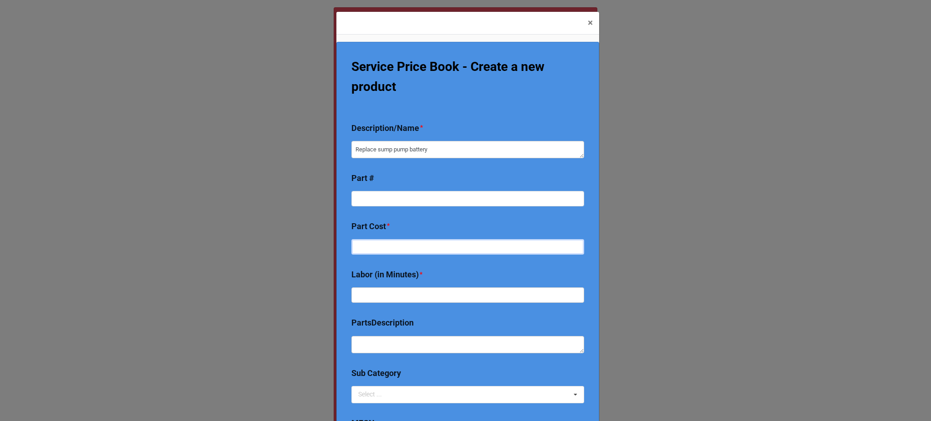
type textarea "x"
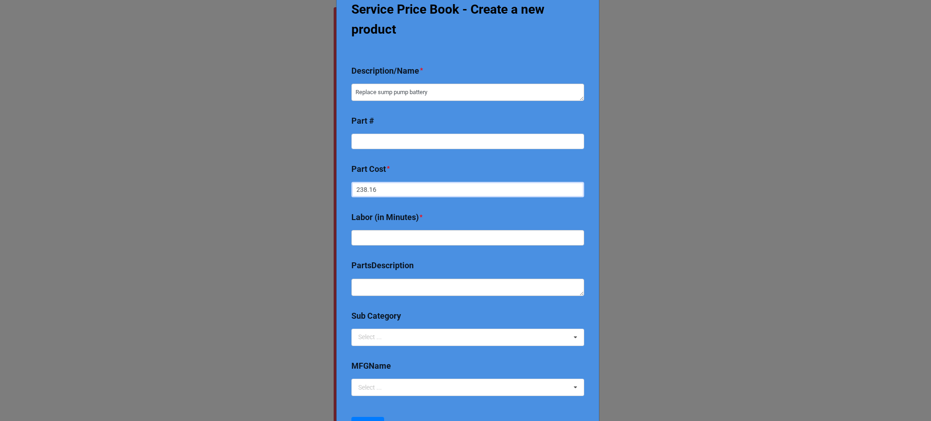
type input "238.16"
click at [380, 238] on input "text" at bounding box center [467, 237] width 233 height 15
type textarea "x"
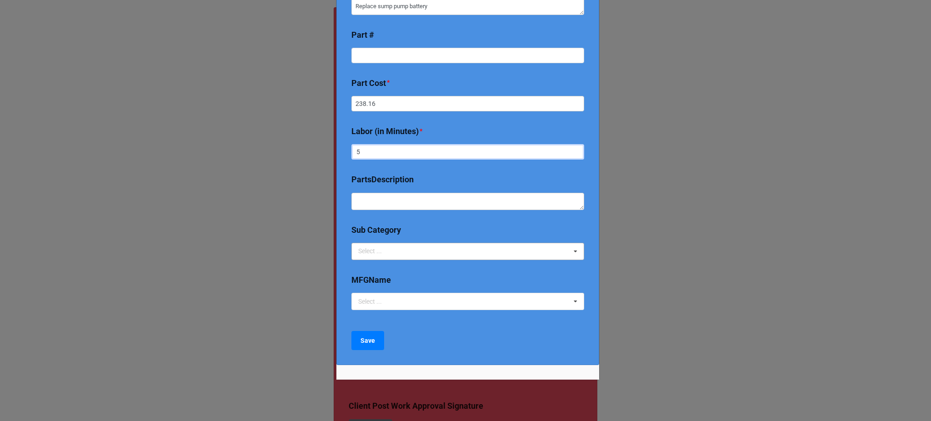
type input "5"
click at [389, 247] on div "Select ..." at bounding box center [375, 251] width 39 height 10
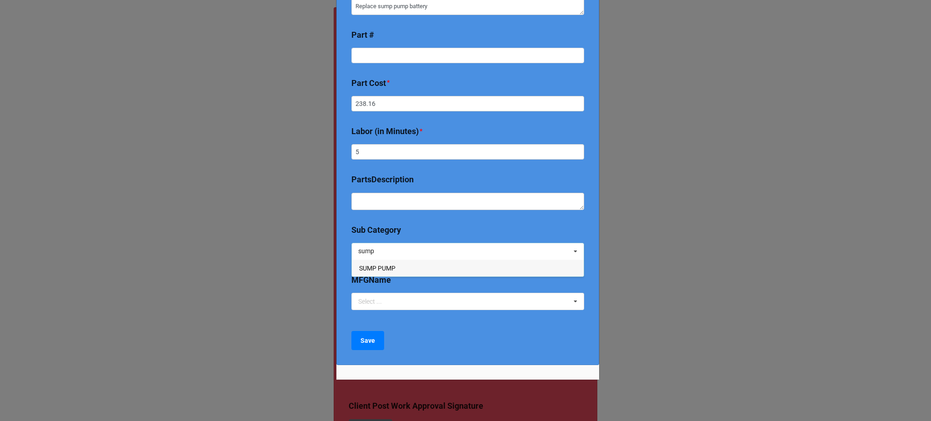
type input "sump"
click at [384, 271] on span "SUMP PUMP" at bounding box center [377, 268] width 36 height 7
type textarea "x"
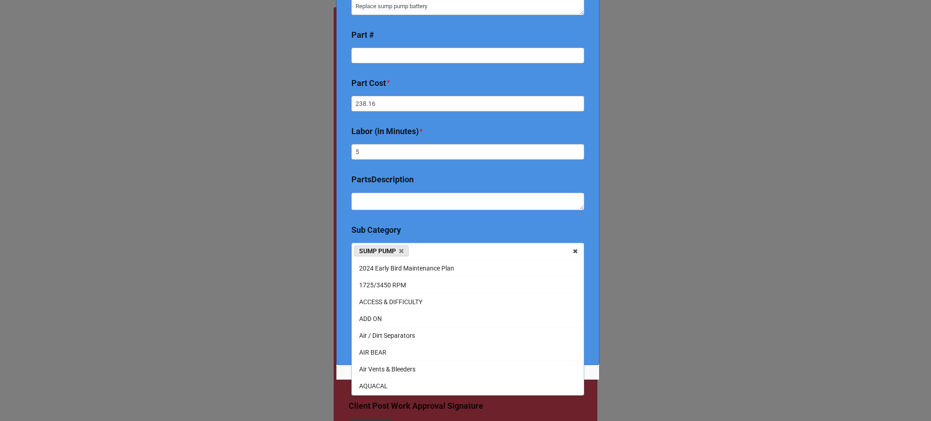
click at [343, 332] on div "Service Price Book - Create a new product Description/Name * Replace sump pump …" at bounding box center [467, 224] width 263 height 364
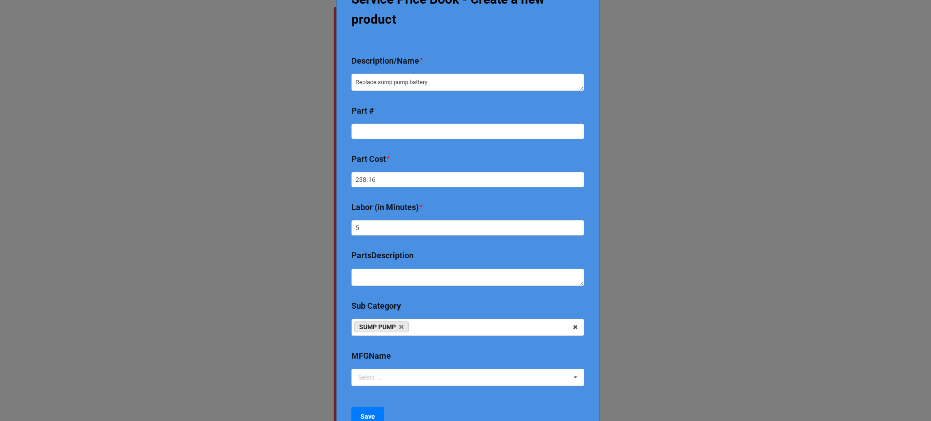
scroll to position [66, 0]
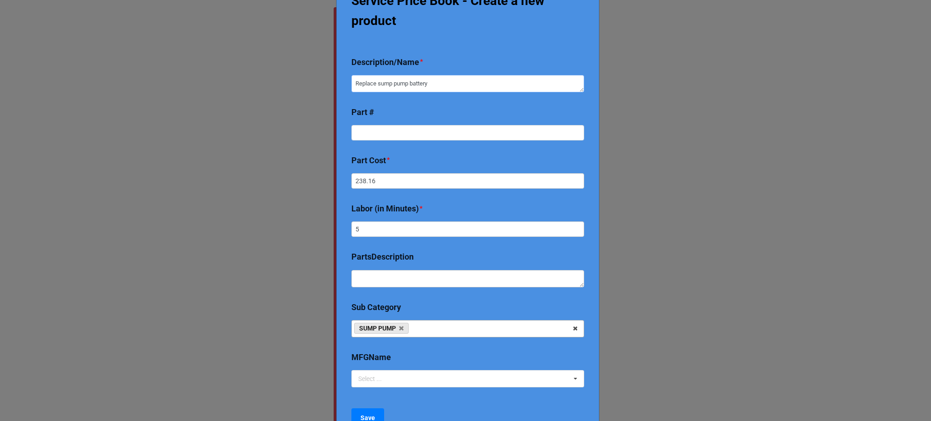
click at [446, 77] on textarea "Replace sump pump battery" at bounding box center [467, 83] width 233 height 17
type textarea "x"
type textarea "Replace sump pump battery"
type textarea "x"
type textarea "Replace sump pump battery O"
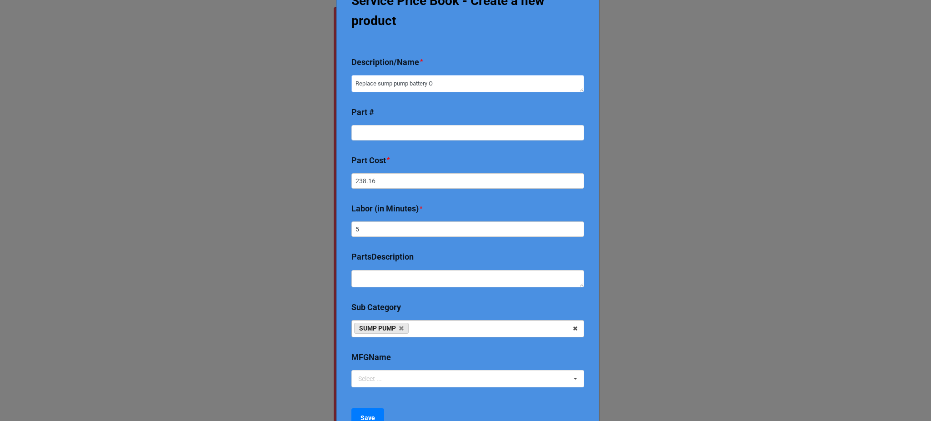
type textarea "x"
type textarea "Replace sump pump battery ON"
type textarea "x"
type textarea "Replace sump pump battery ONL"
type textarea "x"
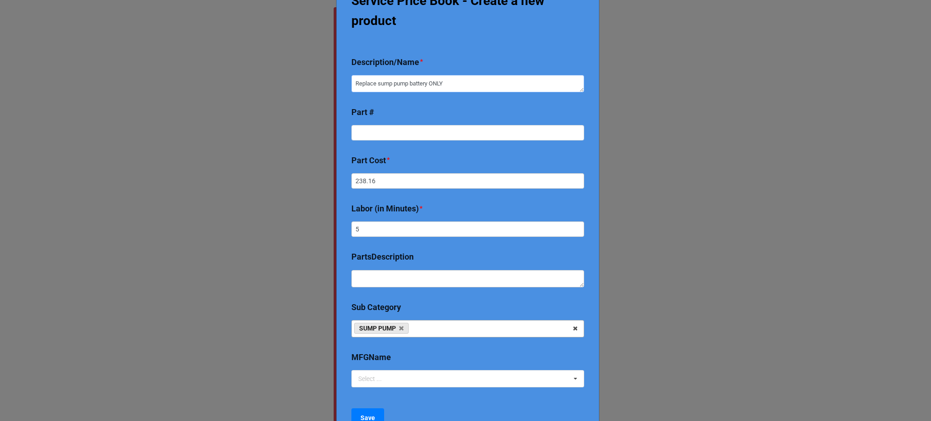
scroll to position [159, 0]
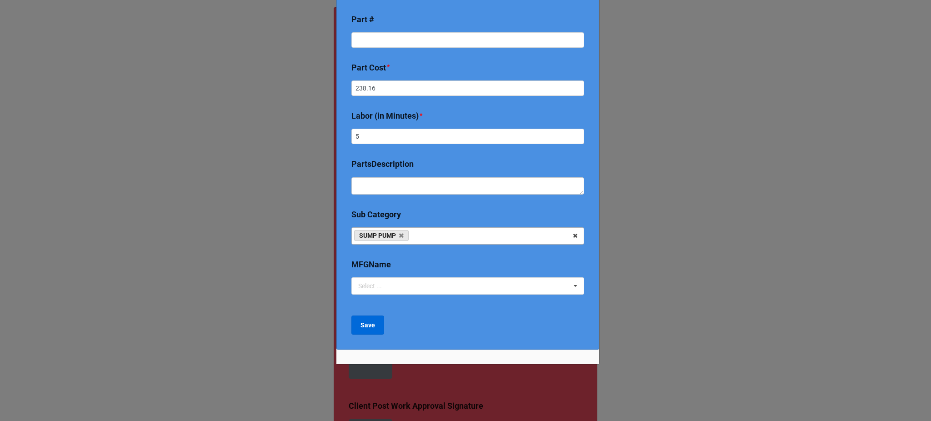
type textarea "Replace sump pump battery ONLY"
click at [371, 319] on button "Save" at bounding box center [367, 325] width 33 height 19
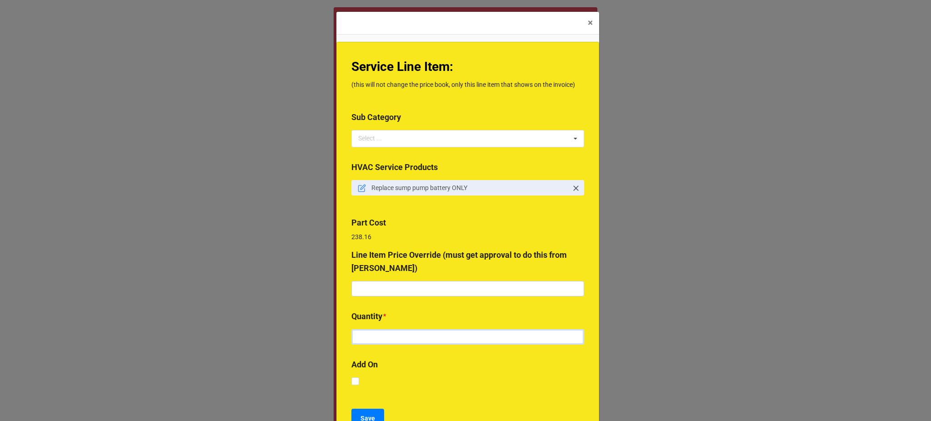
click at [389, 341] on input "text" at bounding box center [467, 336] width 233 height 15
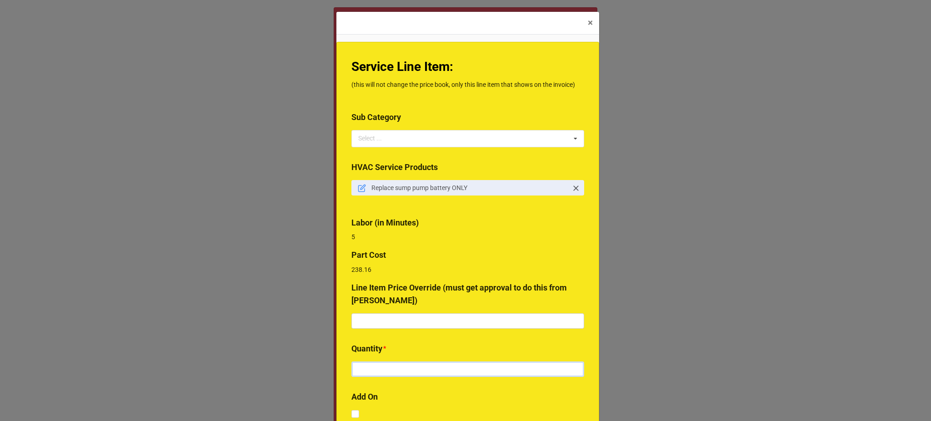
type input "2"
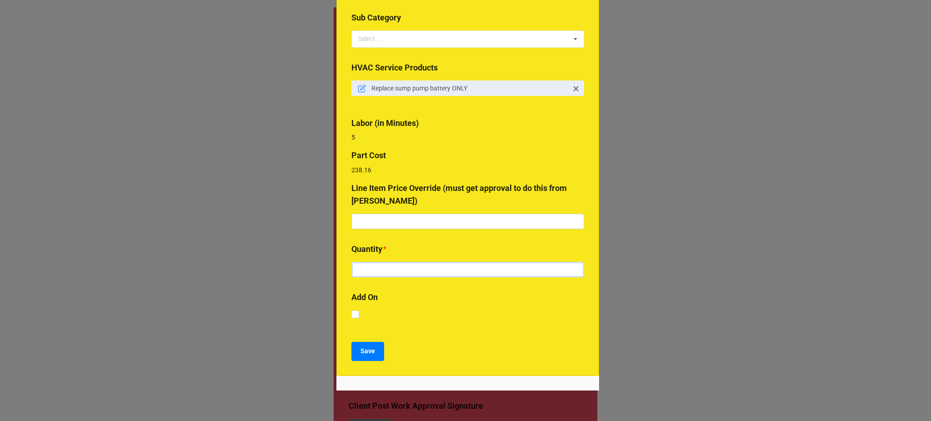
click at [421, 266] on input "text" at bounding box center [467, 269] width 233 height 15
type input "1"
click at [361, 350] on b "Save" at bounding box center [368, 351] width 15 height 10
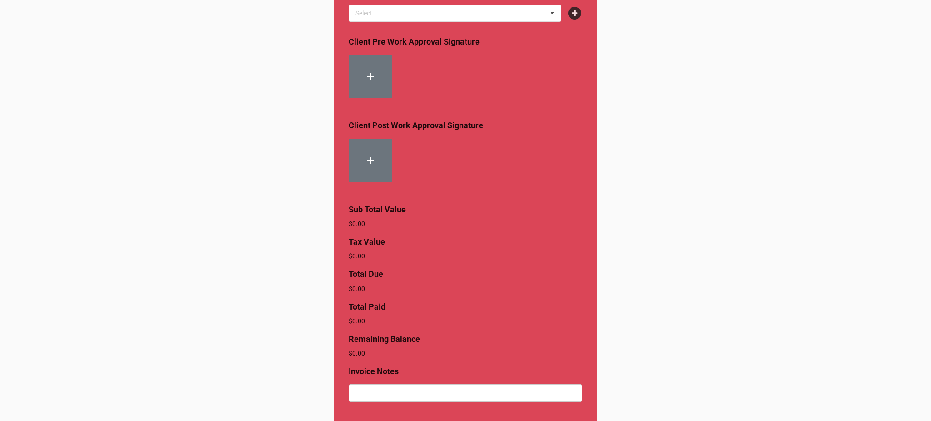
scroll to position [354, 0]
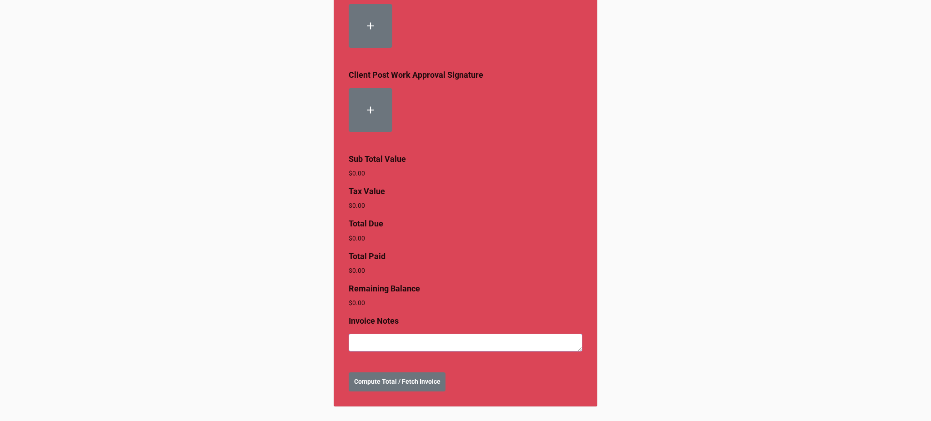
click at [393, 346] on textarea at bounding box center [466, 342] width 234 height 17
type textarea "x"
type textarea "Q"
type textarea "x"
type textarea "Qu"
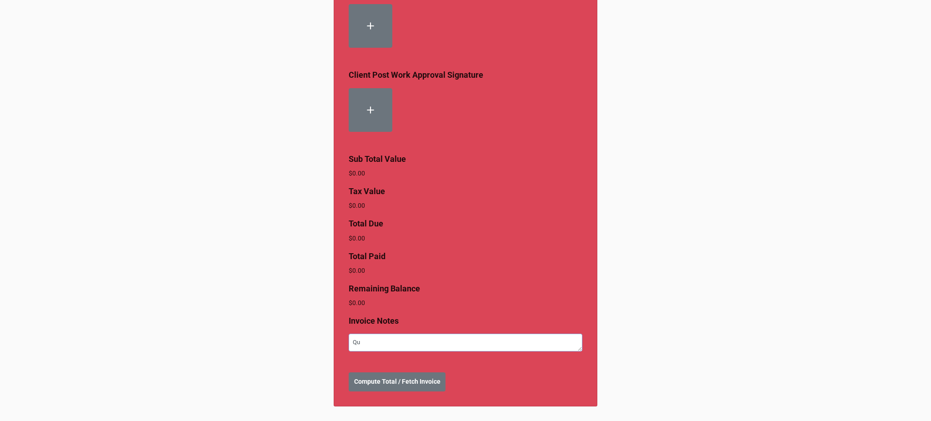
type textarea "x"
type textarea "Quo"
type textarea "x"
type textarea "Quot"
type textarea "x"
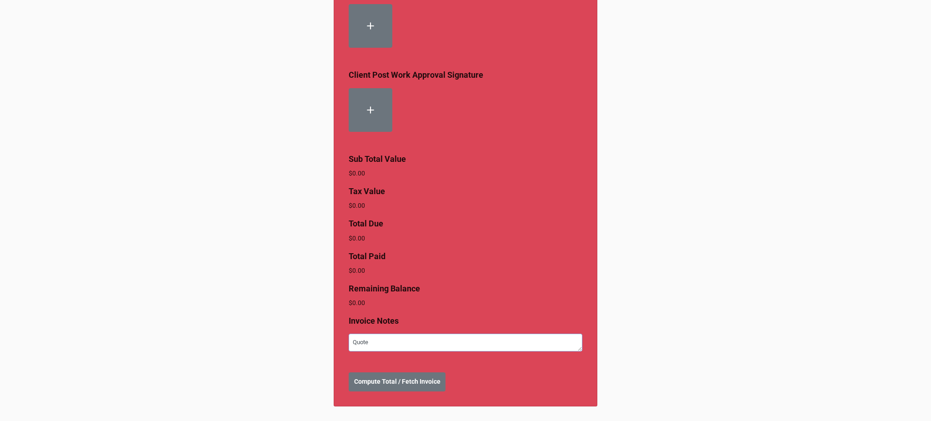
type textarea "Quote"
click at [394, 397] on div "Create Invoice Properties * Energy Pro #: 21450 | 2 MULVIHILL DRIVE, New Hartfo…" at bounding box center [466, 30] width 264 height 753
click at [386, 390] on button "Compute Total / Fetch Invoice" at bounding box center [397, 381] width 97 height 19
type textarea "x"
click at [370, 385] on b "Create Invoice" at bounding box center [375, 382] width 42 height 10
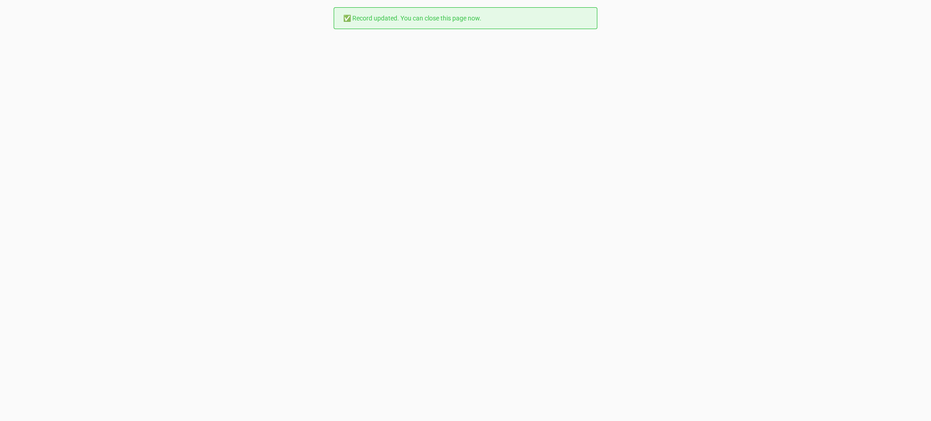
scroll to position [0, 0]
